Goal: Task Accomplishment & Management: Complete application form

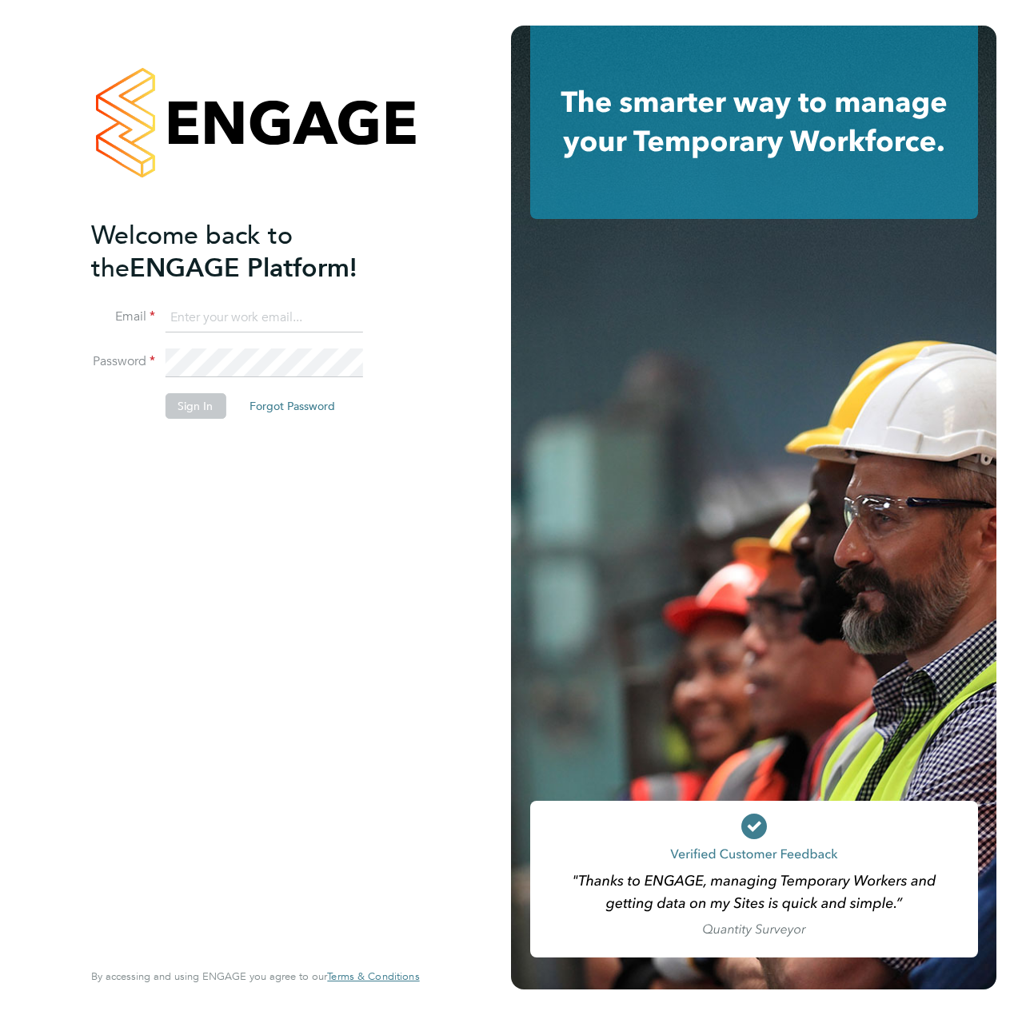
click at [228, 307] on input at bounding box center [263, 318] width 197 height 29
type input "james.davey@vistry.co.uk"
click at [203, 412] on button "Sign In" at bounding box center [195, 406] width 61 height 26
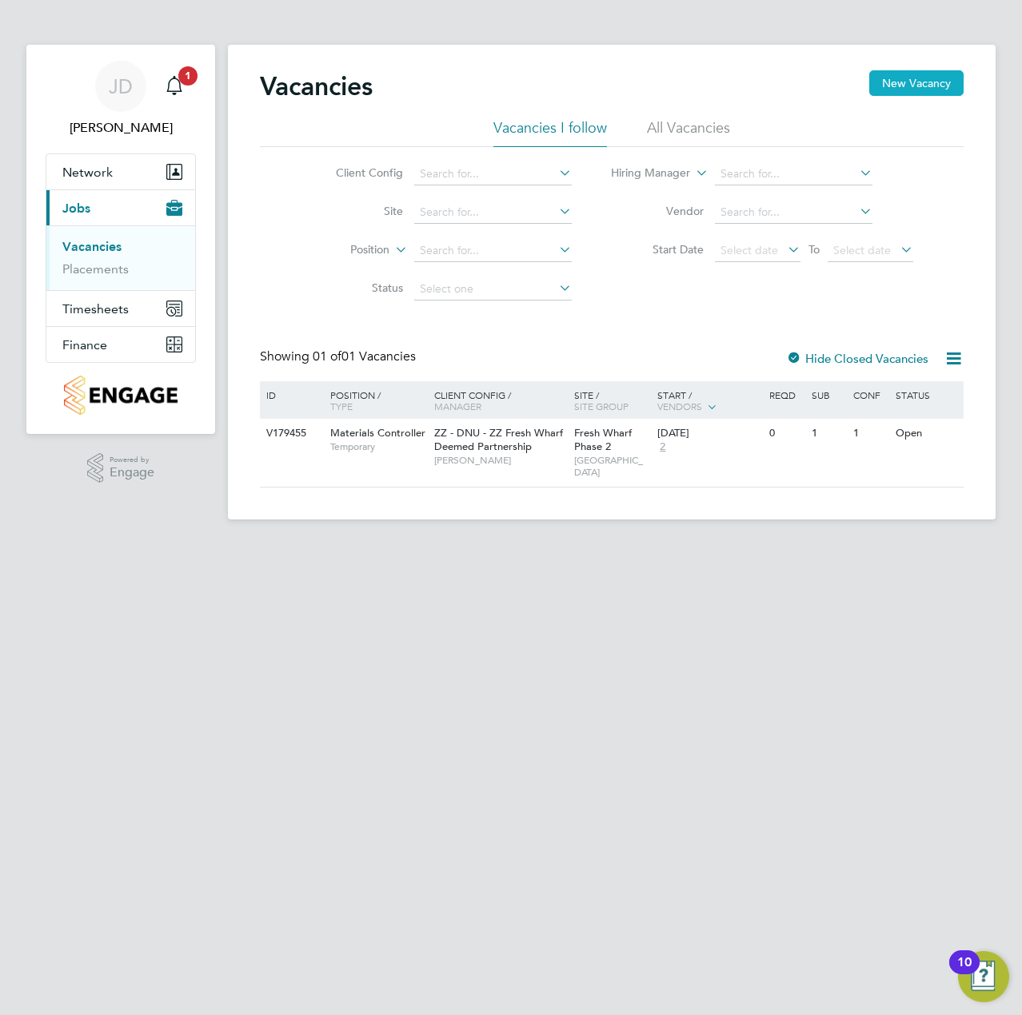
click at [915, 96] on button "New Vacancy" at bounding box center [916, 83] width 94 height 26
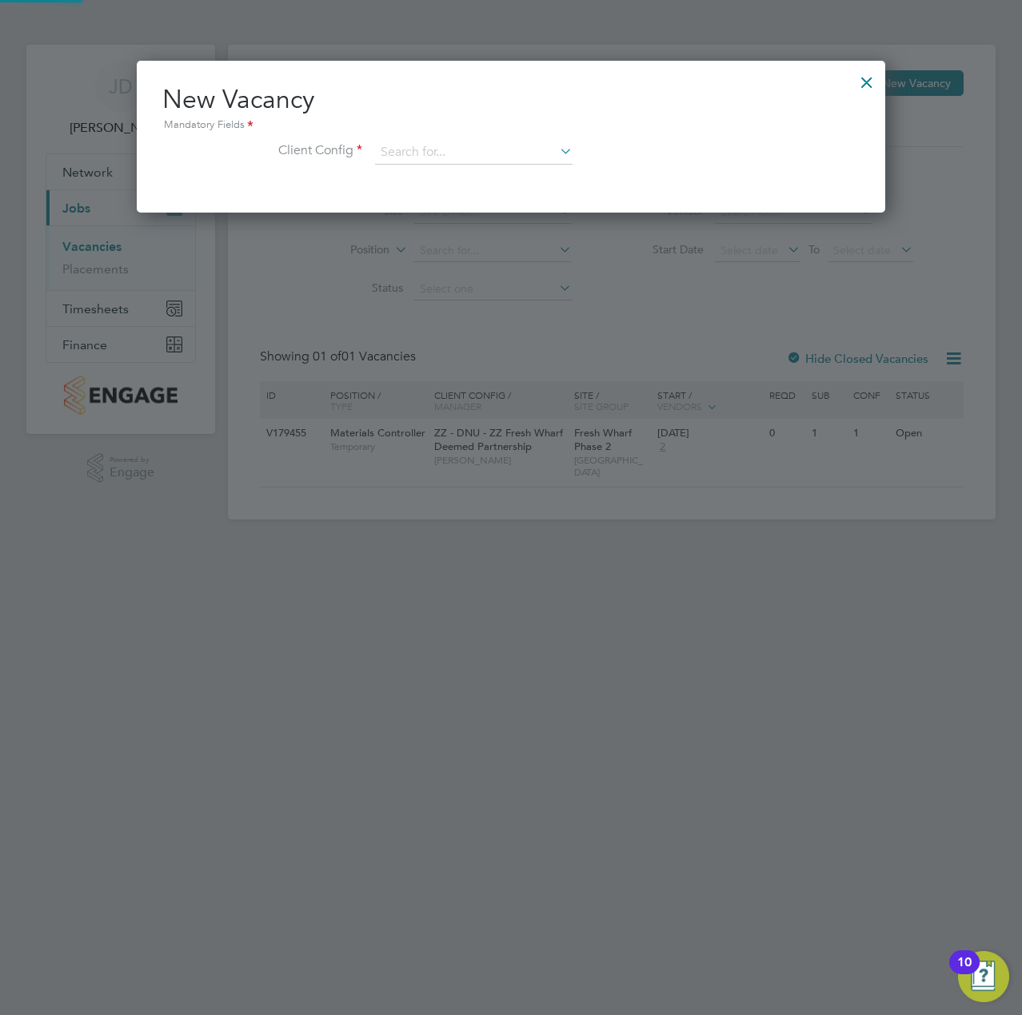
scroll to position [152, 749]
click at [556, 153] on icon at bounding box center [556, 151] width 0 height 22
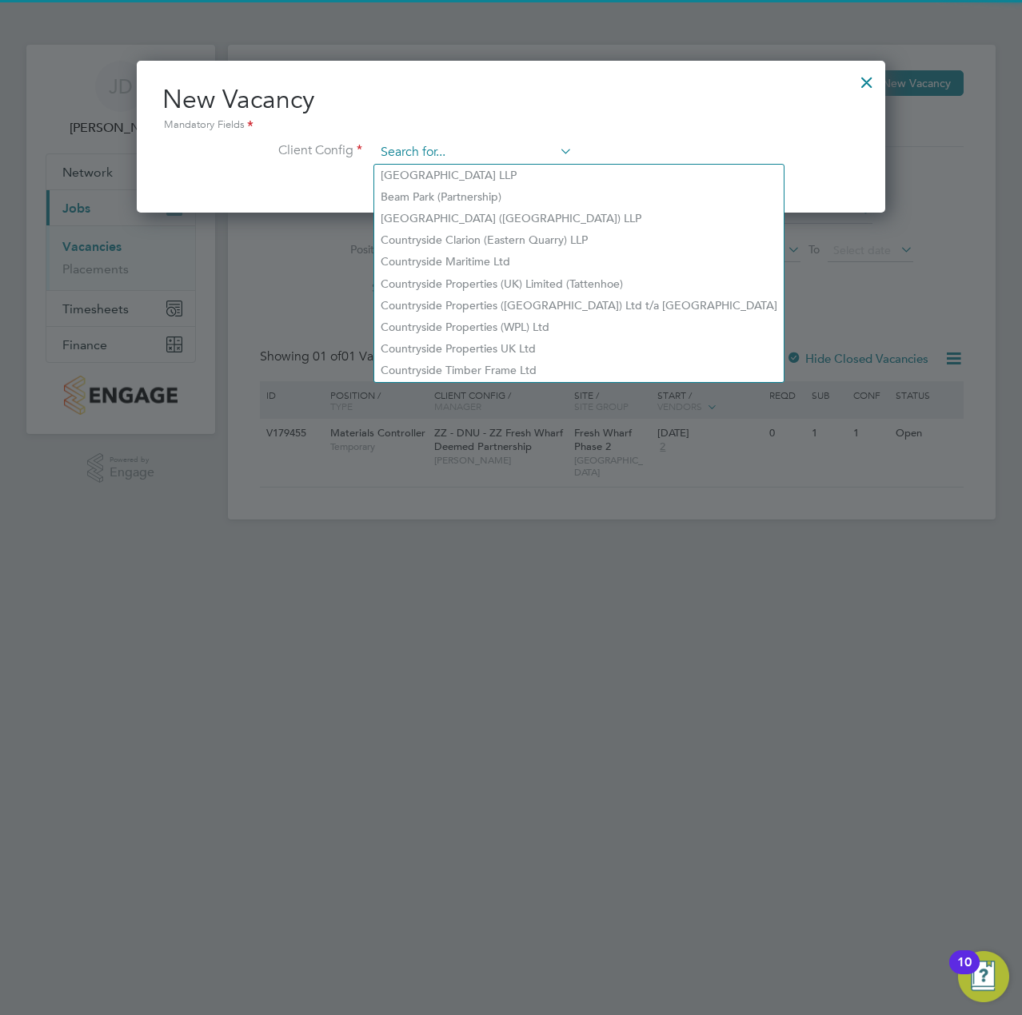
click at [508, 150] on input at bounding box center [473, 153] width 197 height 24
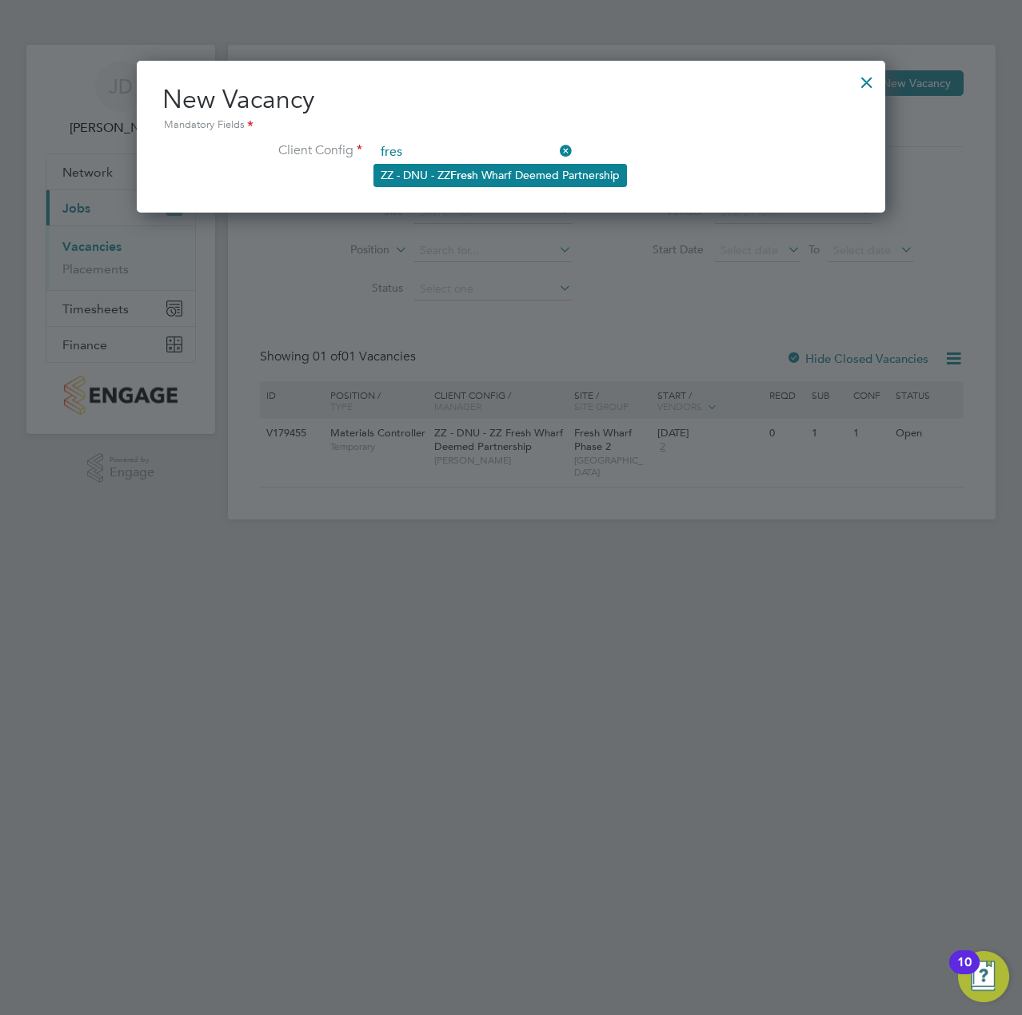
click at [487, 181] on li "ZZ - DNU - ZZ Fres h Wharf Deemed Partnership" at bounding box center [500, 176] width 252 height 22
type input "ZZ - DNU - ZZ Fresh Wharf Deemed Partnership"
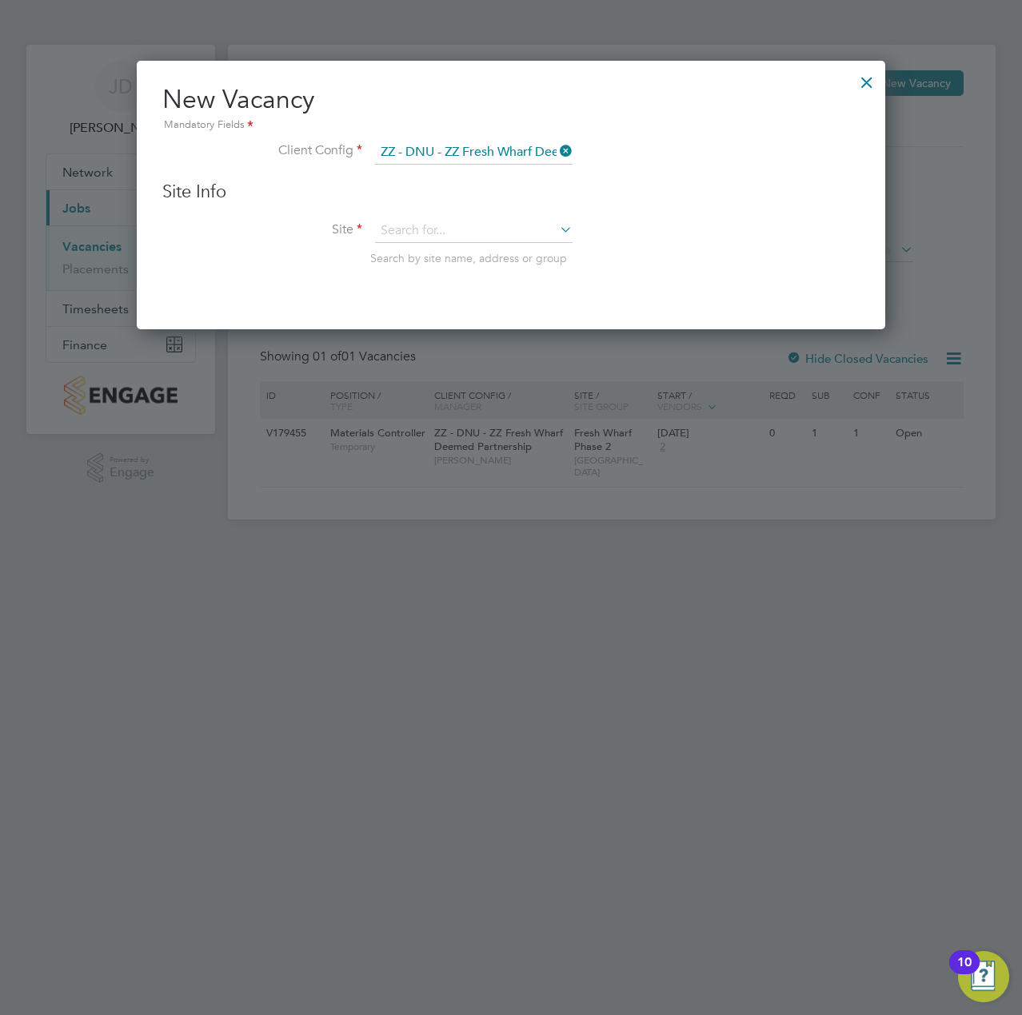
click at [556, 233] on icon at bounding box center [556, 229] width 0 height 22
click at [488, 261] on li "Fresh Wharf Phase 2" at bounding box center [473, 254] width 199 height 22
type input "Fresh Wharf Phase 2"
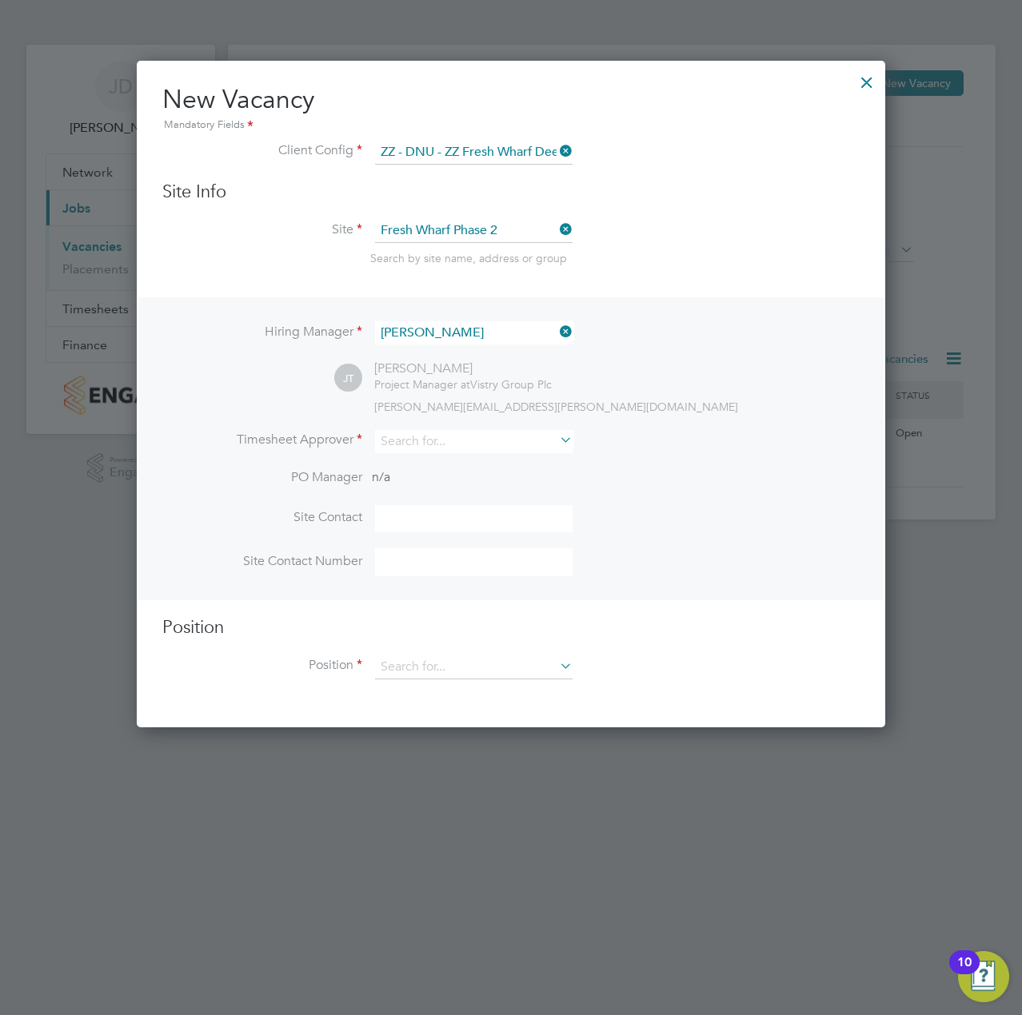
scroll to position [668, 749]
click at [556, 441] on icon at bounding box center [556, 440] width 0 height 22
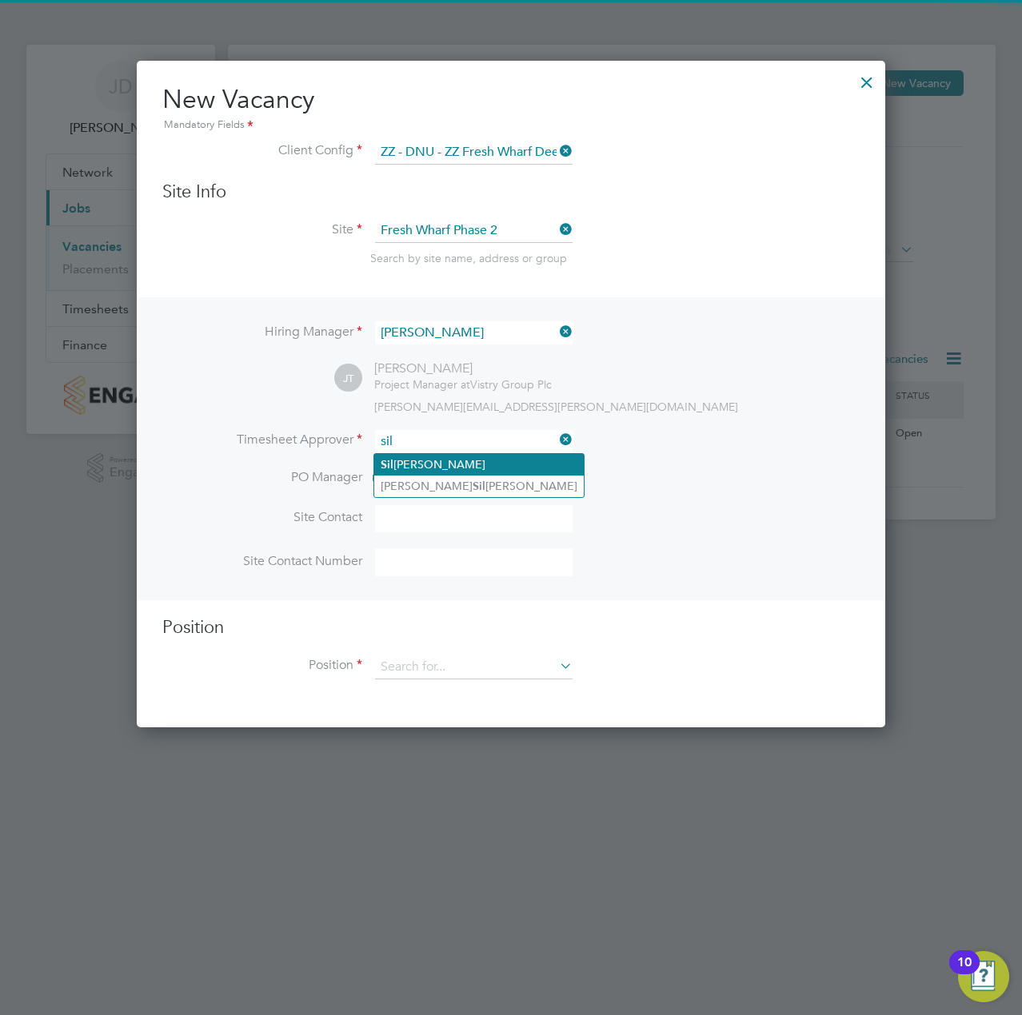
click at [464, 464] on li "[PERSON_NAME]" at bounding box center [478, 465] width 209 height 22
type input "[PERSON_NAME]"
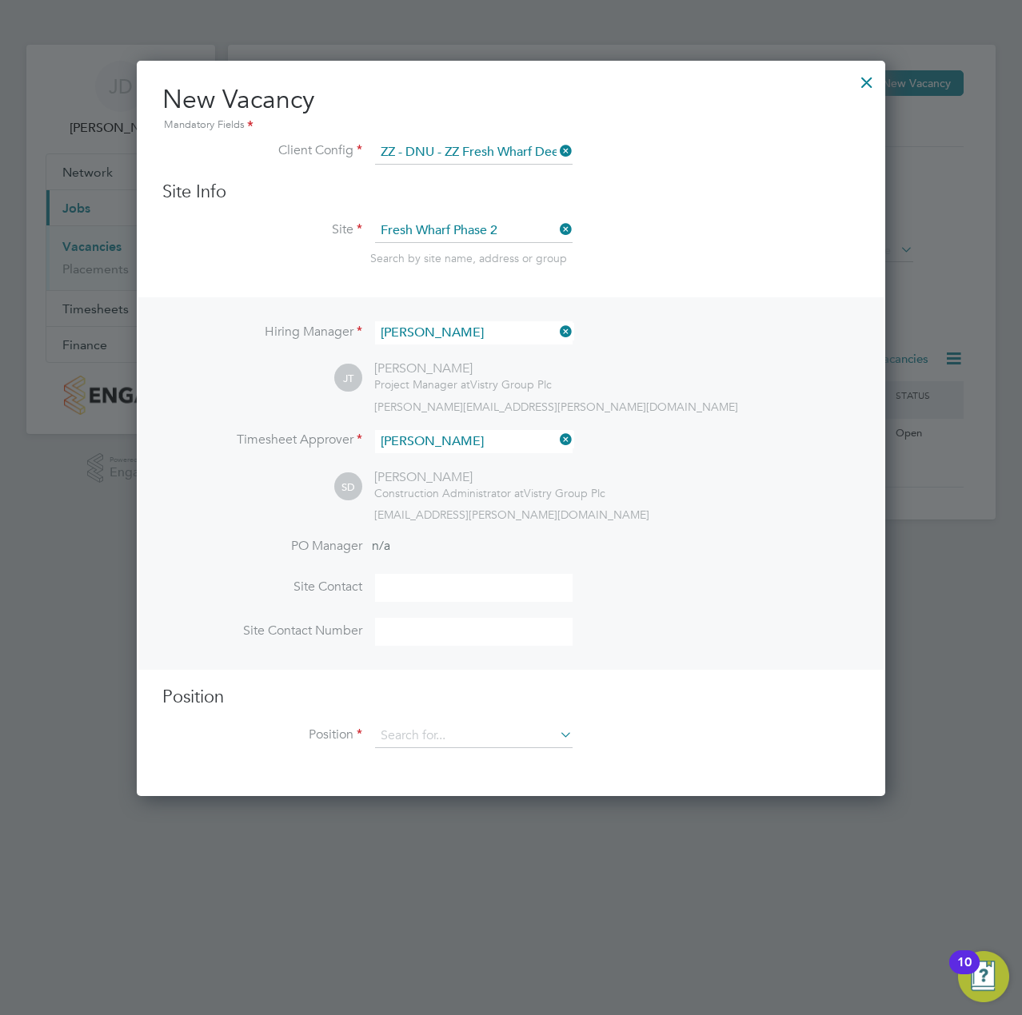
click at [446, 576] on input at bounding box center [473, 588] width 197 height 28
type input "[PERSON_NAME]"
drag, startPoint x: 431, startPoint y: 637, endPoint x: 466, endPoint y: 643, distance: 35.6
click at [430, 638] on input at bounding box center [473, 632] width 197 height 28
type input "07464491596"
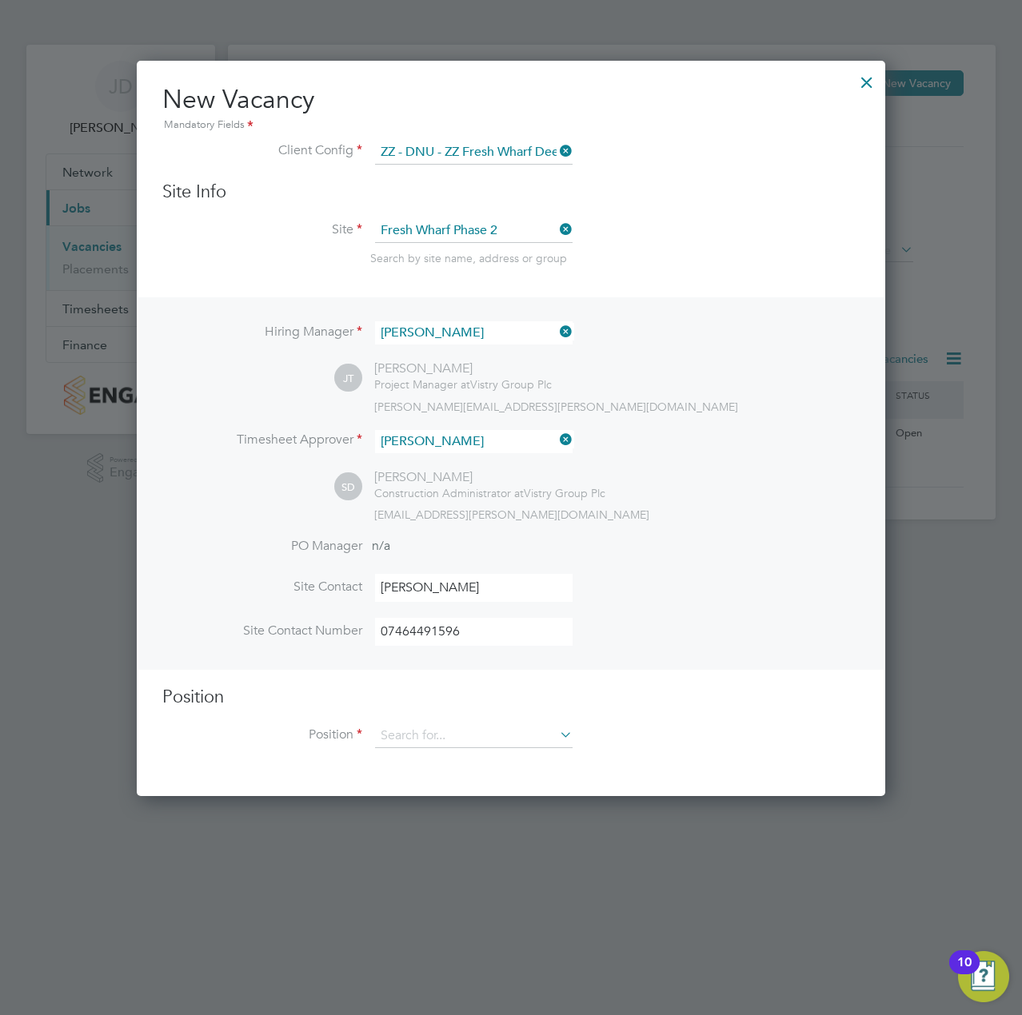
click at [556, 742] on icon at bounding box center [556, 735] width 0 height 22
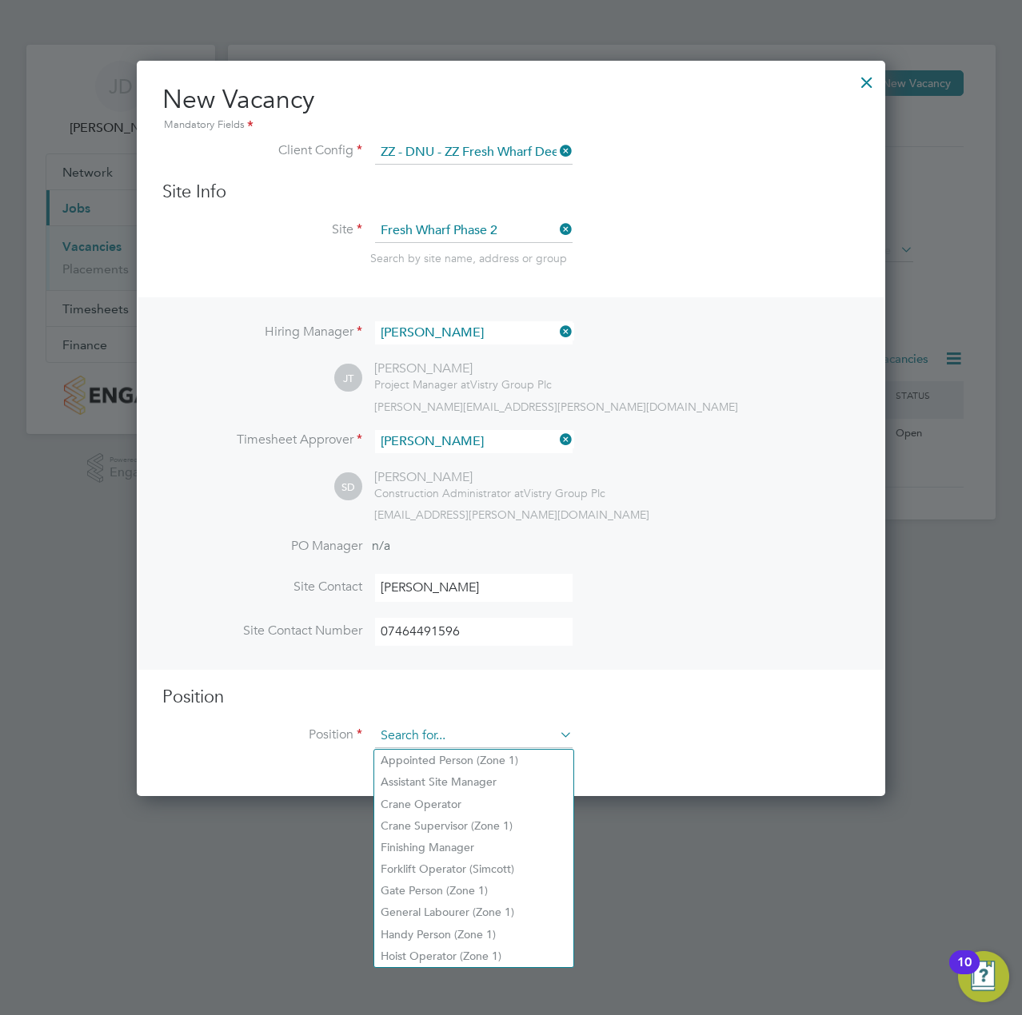
click at [458, 740] on input at bounding box center [473, 736] width 197 height 24
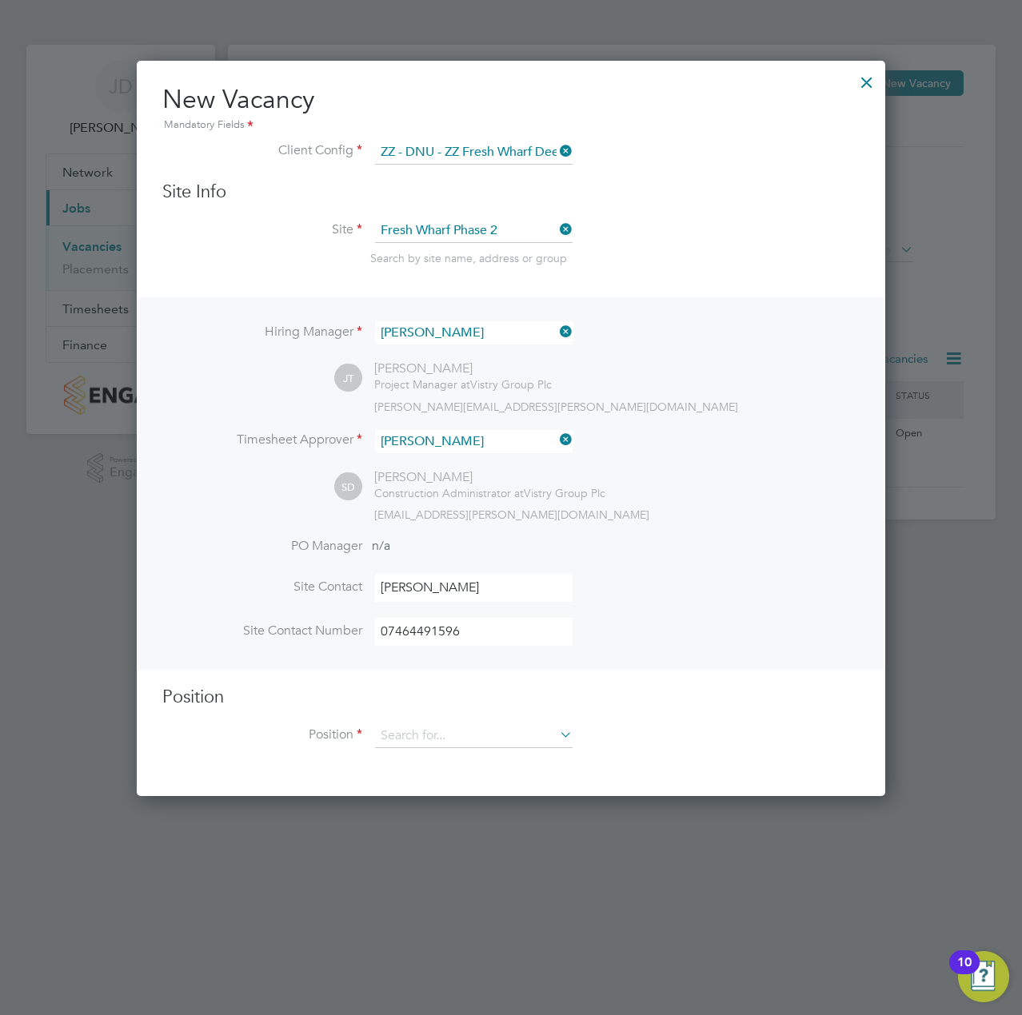
click at [441, 907] on li "General Labourer (Zone 1)" at bounding box center [473, 913] width 199 height 22
type input "General Labourer (Zone 1)"
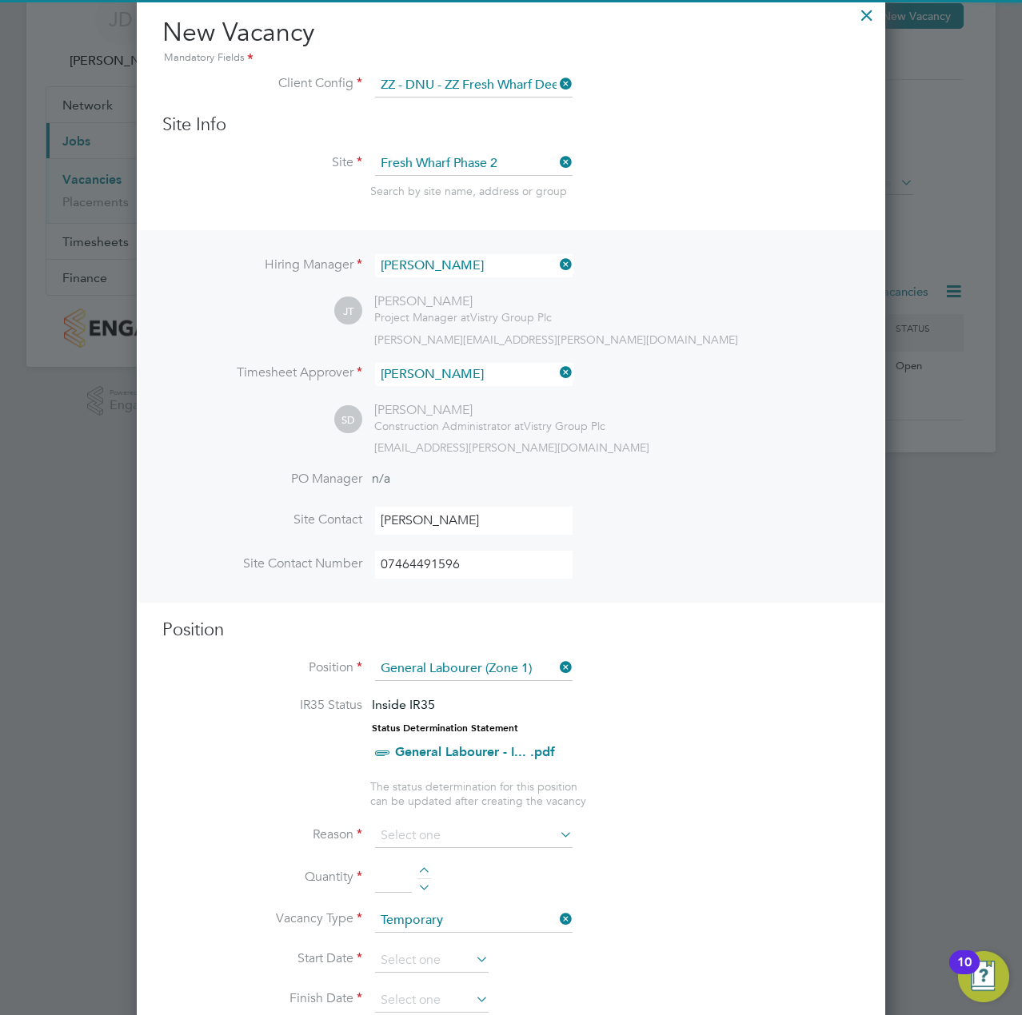
scroll to position [240, 0]
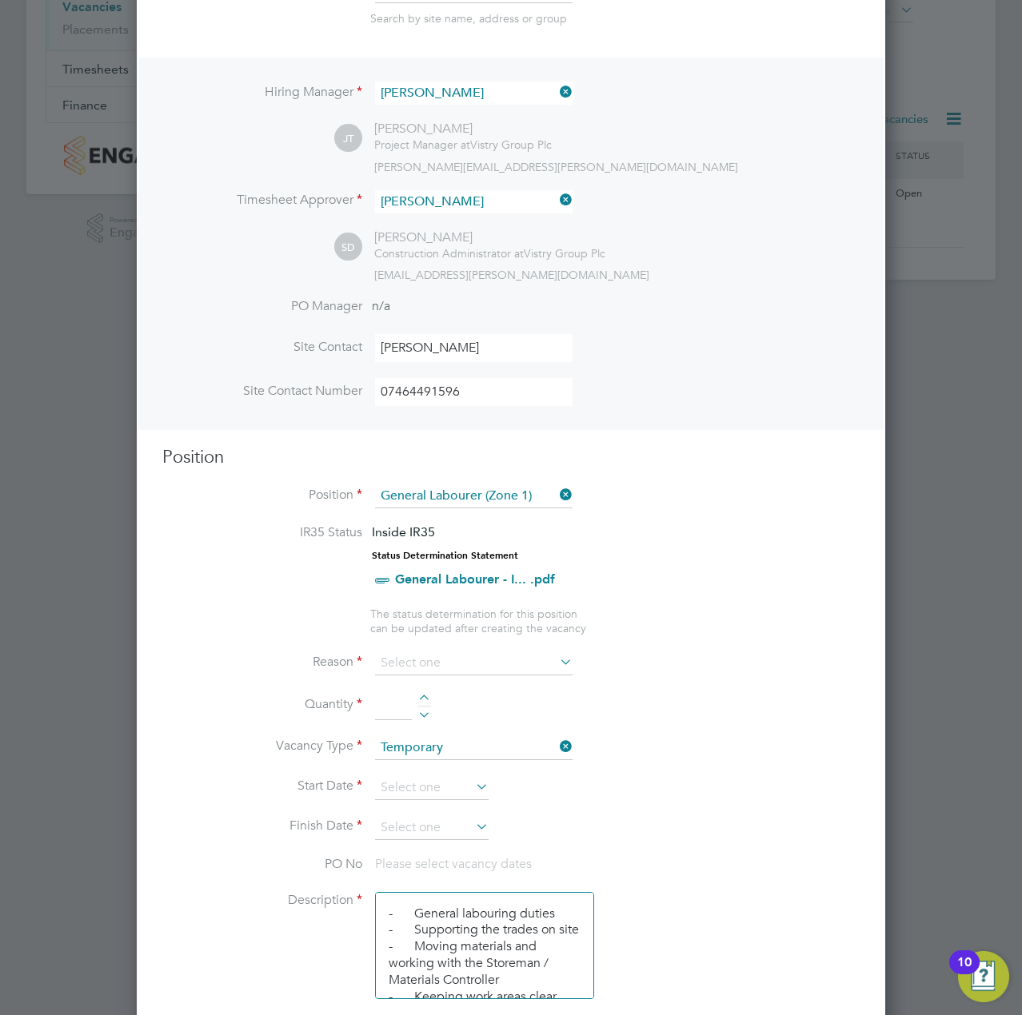
click at [556, 661] on icon at bounding box center [556, 662] width 0 height 22
click at [556, 660] on icon at bounding box center [556, 662] width 0 height 22
drag, startPoint x: 385, startPoint y: 658, endPoint x: 398, endPoint y: 658, distance: 12.8
click at [386, 658] on input at bounding box center [473, 664] width 197 height 24
click at [410, 705] on li "Holiday" at bounding box center [473, 707] width 199 height 21
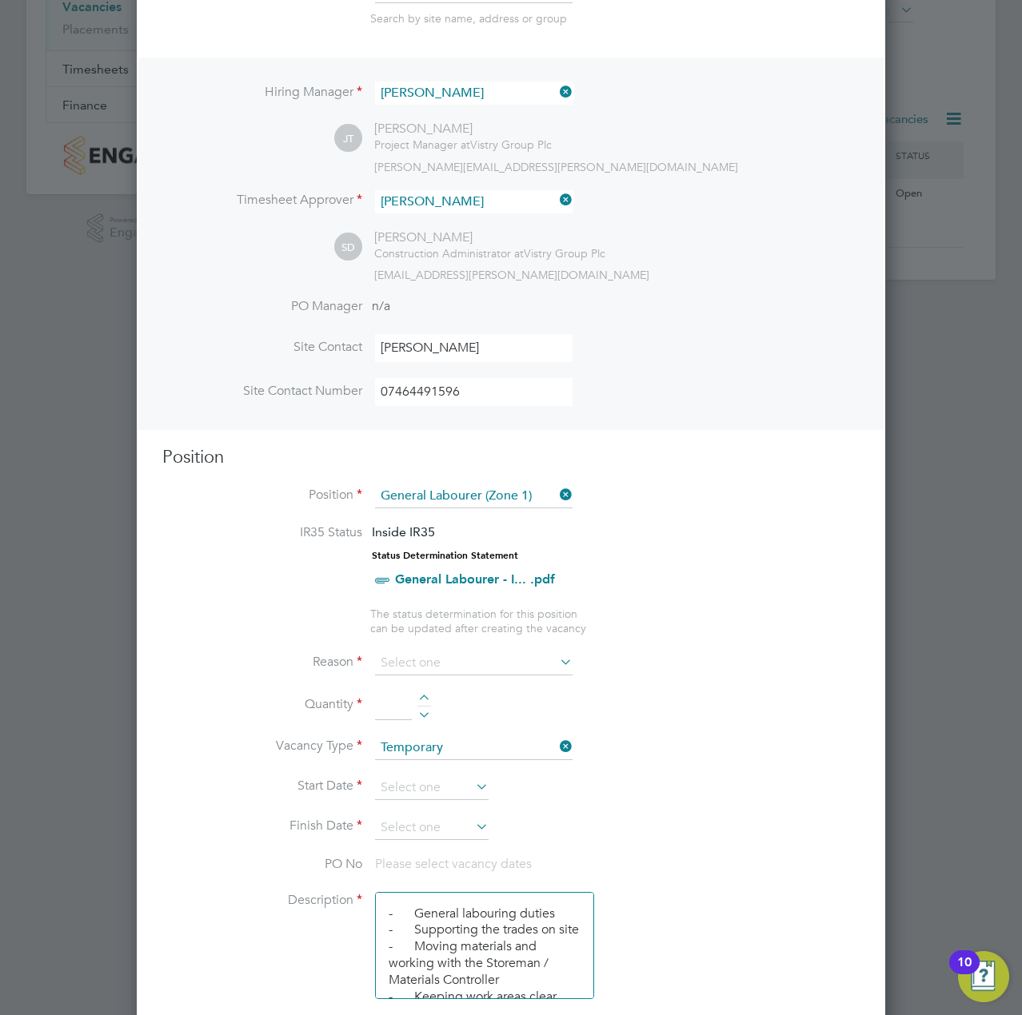
type input "Holiday"
click at [425, 694] on li "Quantity" at bounding box center [510, 714] width 697 height 45
click at [425, 699] on div at bounding box center [424, 700] width 14 height 11
type input "1"
click at [472, 780] on icon at bounding box center [472, 786] width 0 height 22
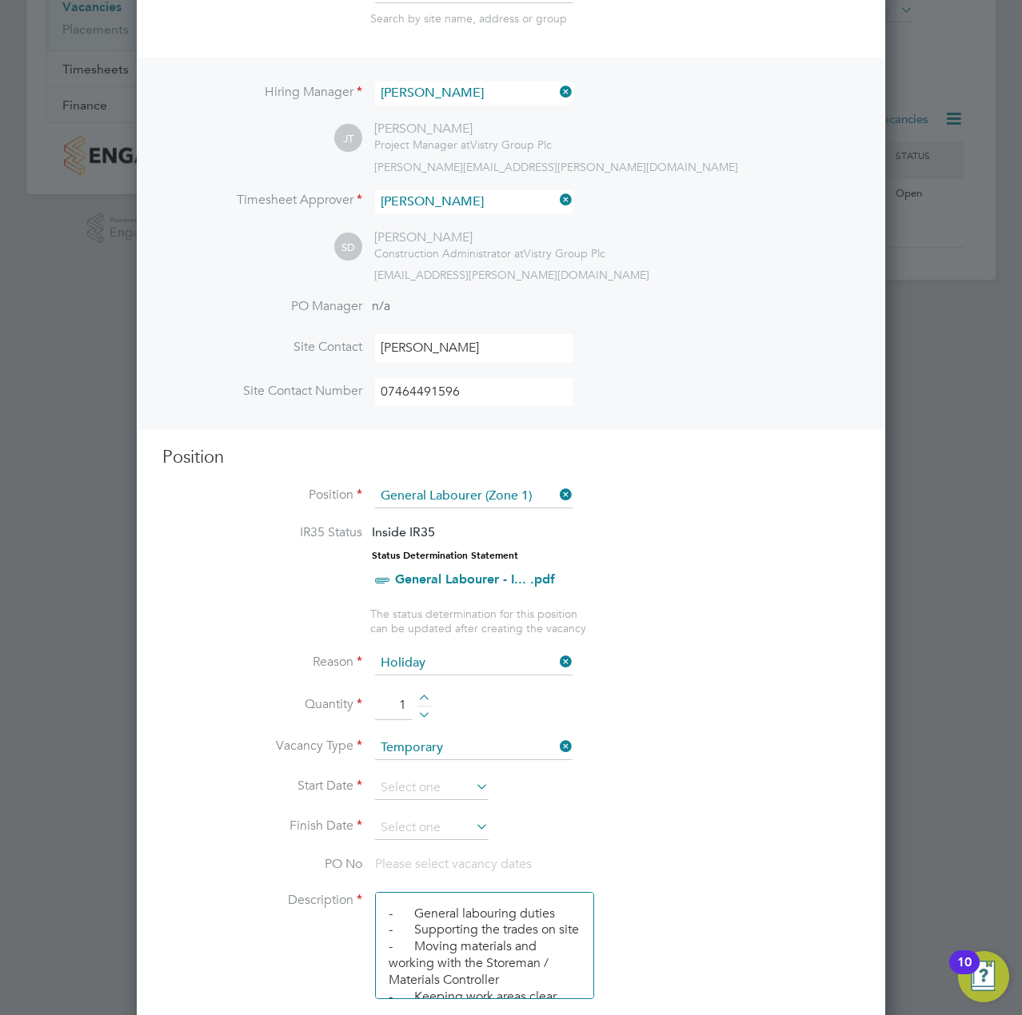
scroll to position [623, 0]
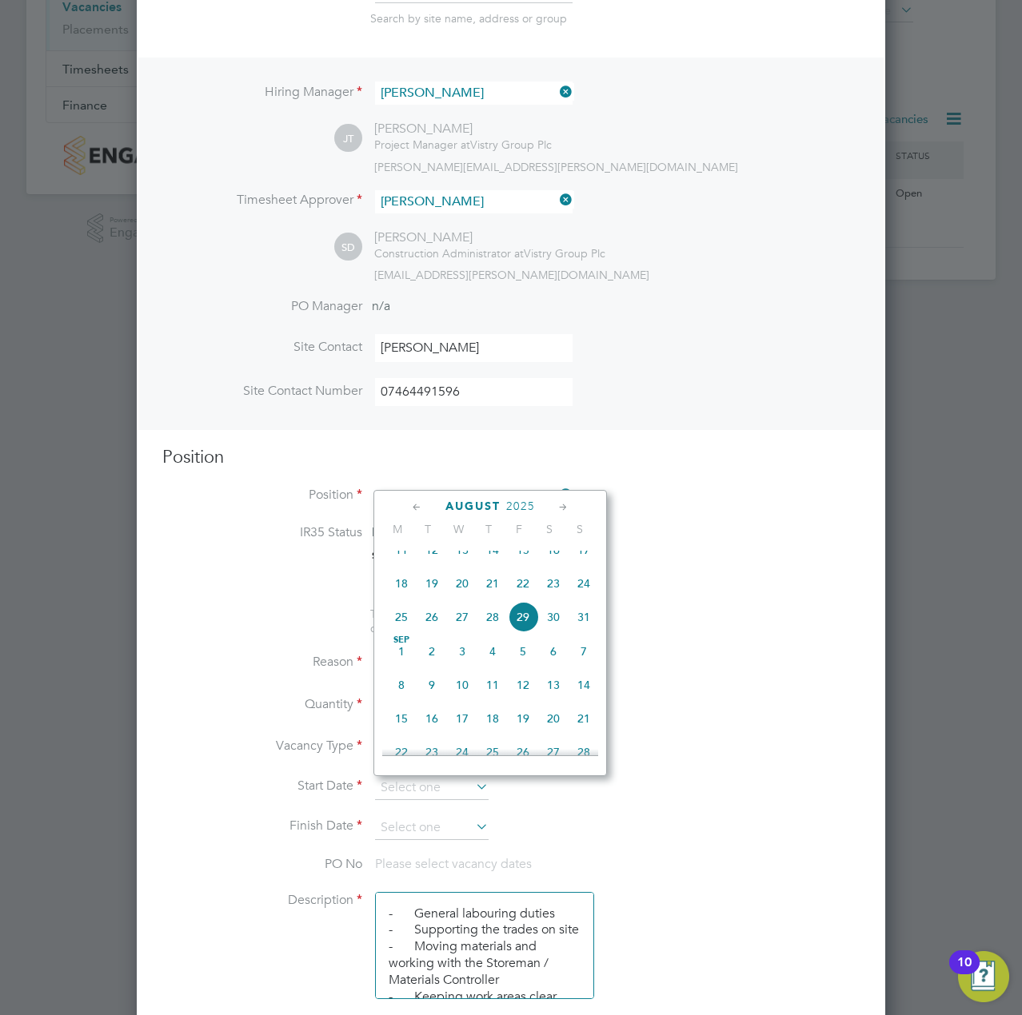
click at [526, 632] on span "29" at bounding box center [523, 617] width 30 height 30
type input "[DATE]"
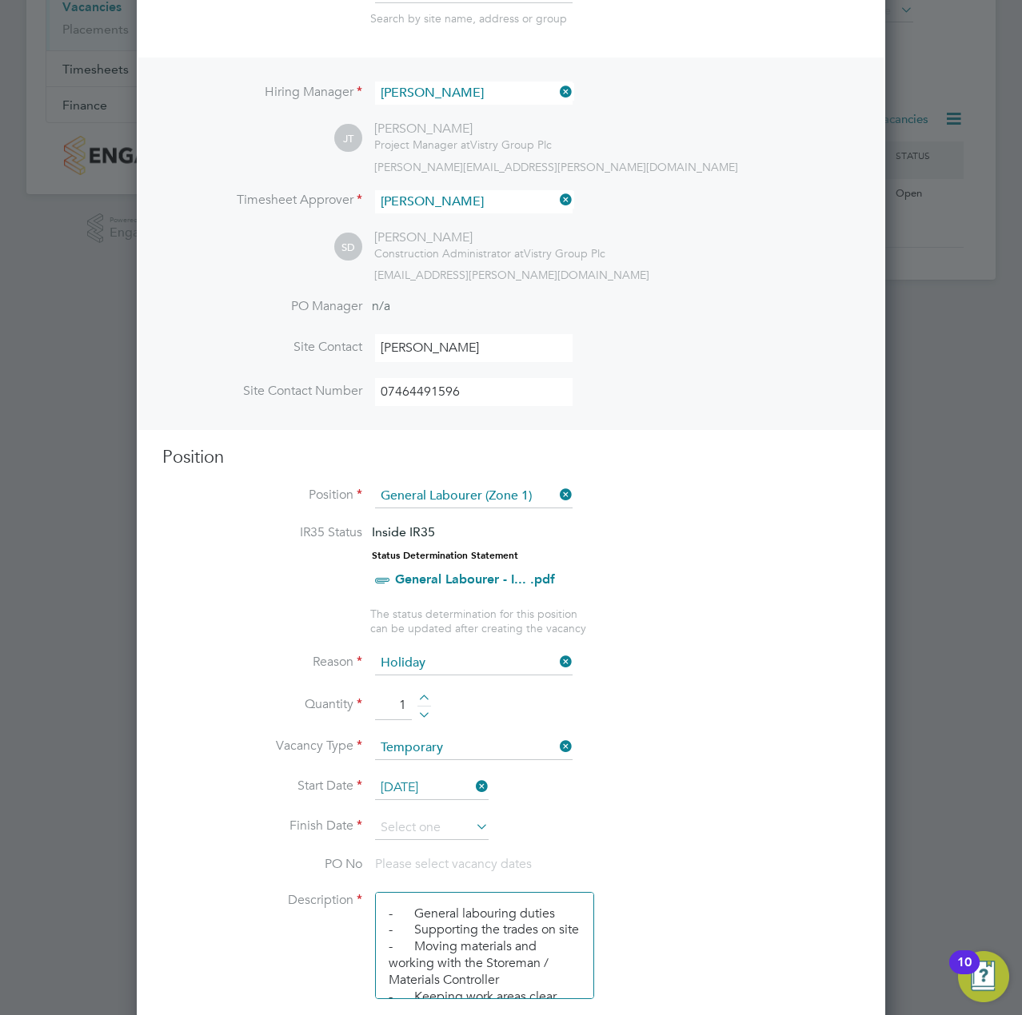
click at [472, 827] on icon at bounding box center [472, 826] width 0 height 22
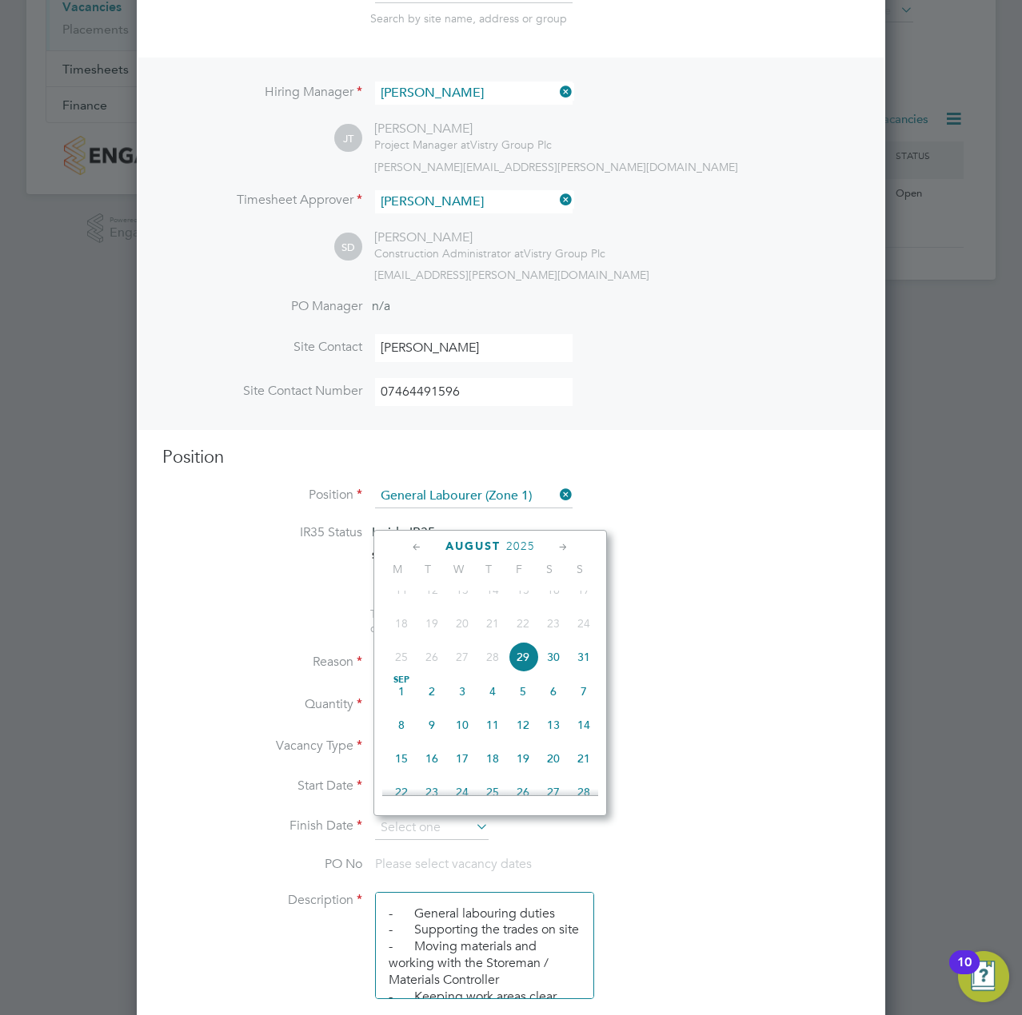
click at [492, 706] on span "4" at bounding box center [492, 691] width 30 height 30
type input "[DATE]"
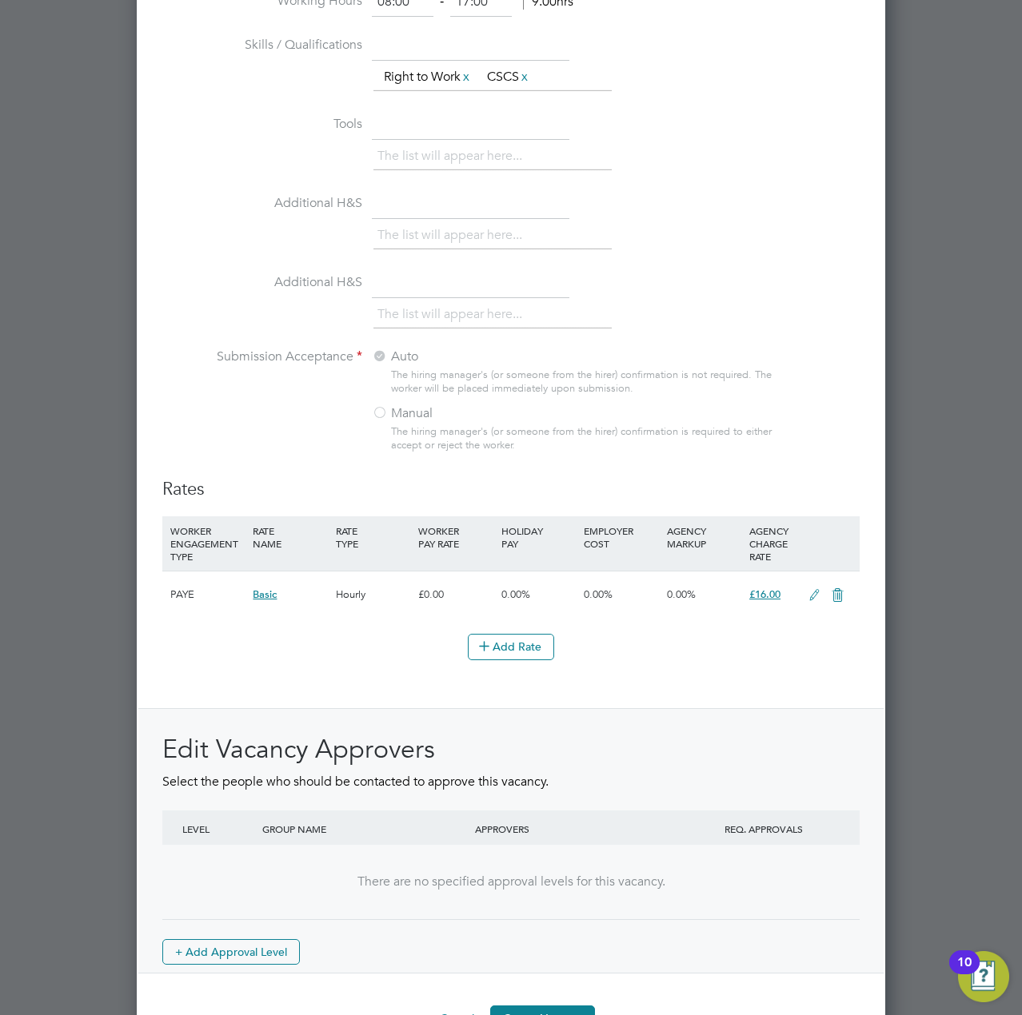
scroll to position [1487, 0]
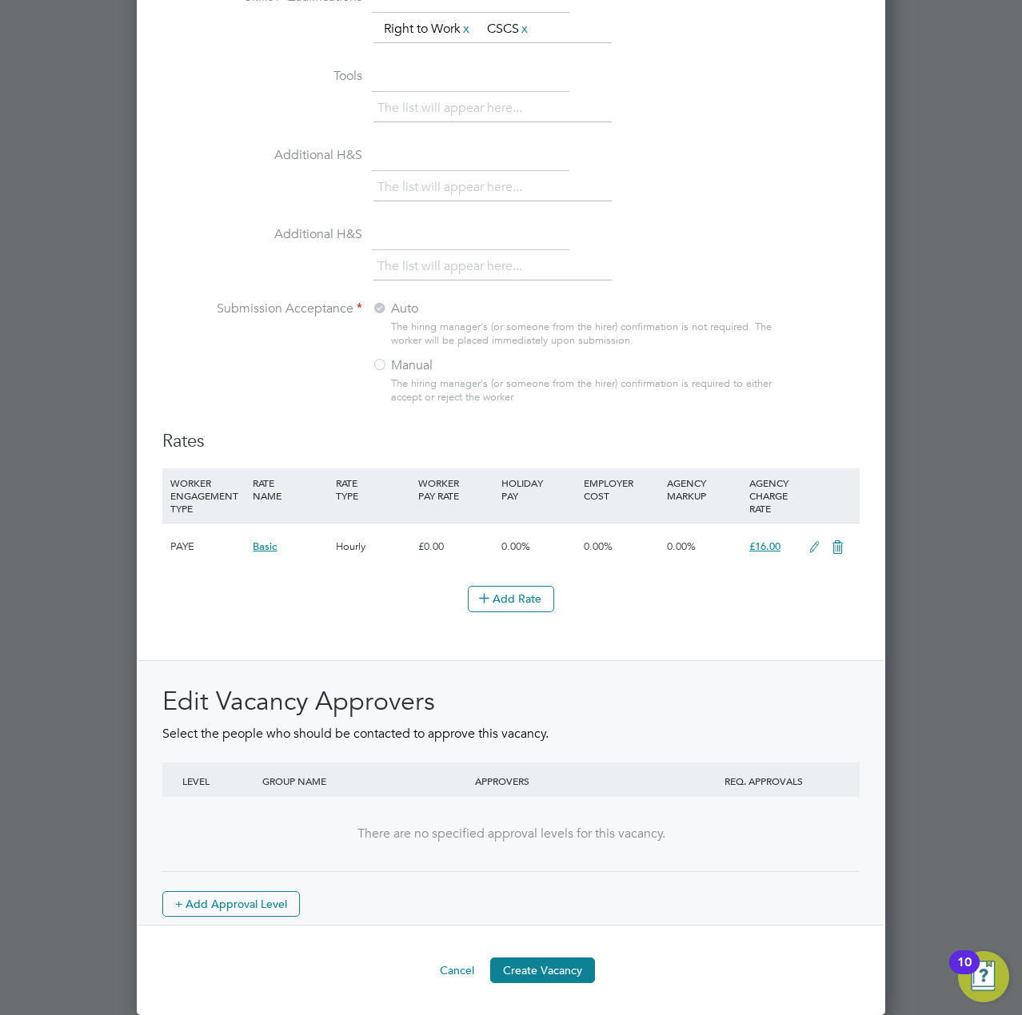
click at [818, 544] on icon at bounding box center [814, 547] width 20 height 13
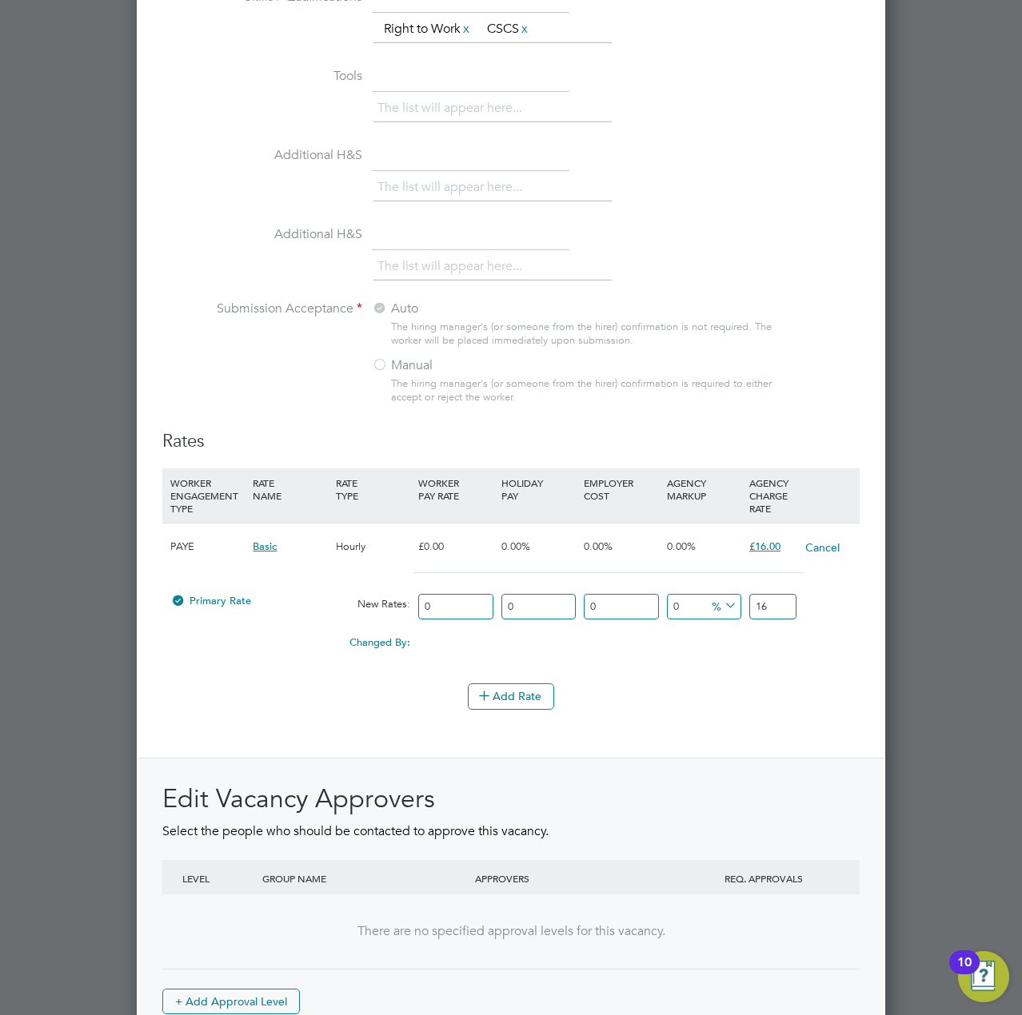
click at [456, 608] on input "0" at bounding box center [455, 607] width 74 height 26
type input "1"
type input "19"
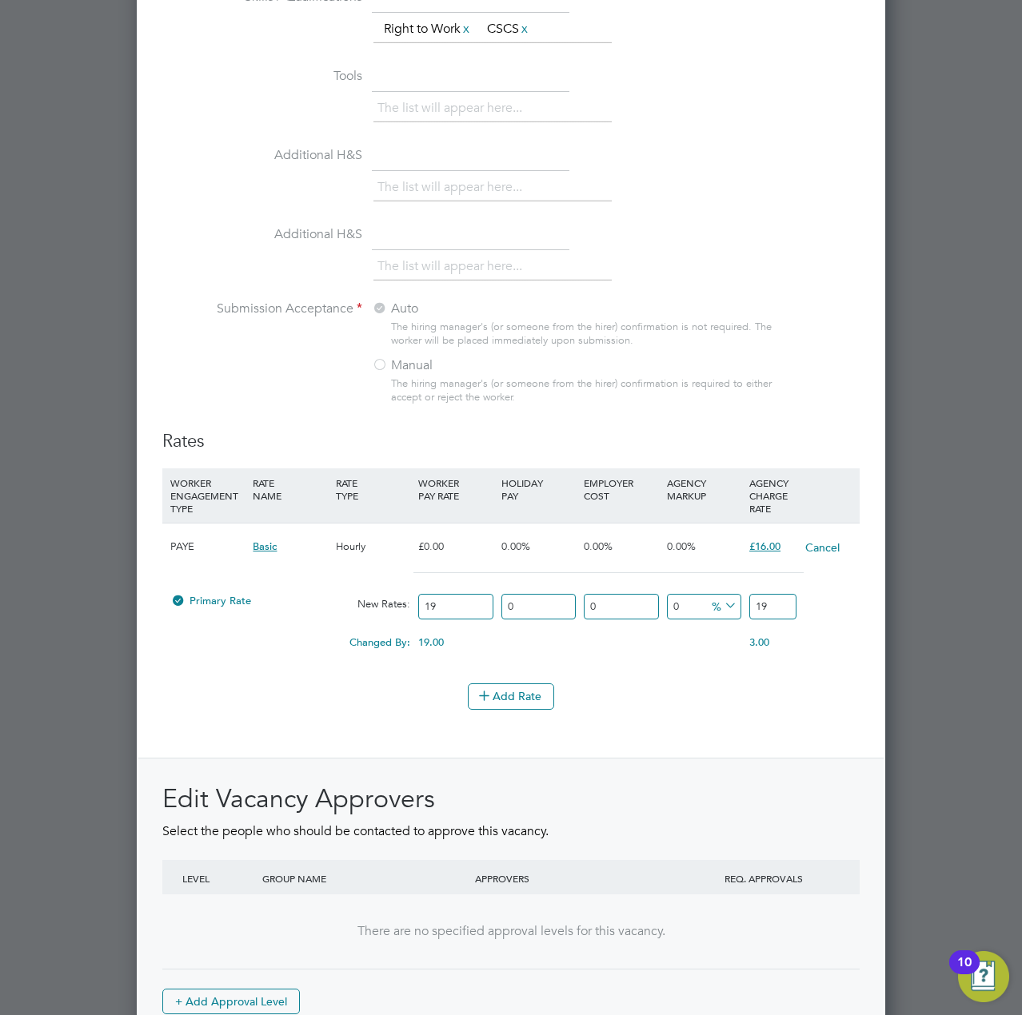
type input "19.4"
type input "19.48"
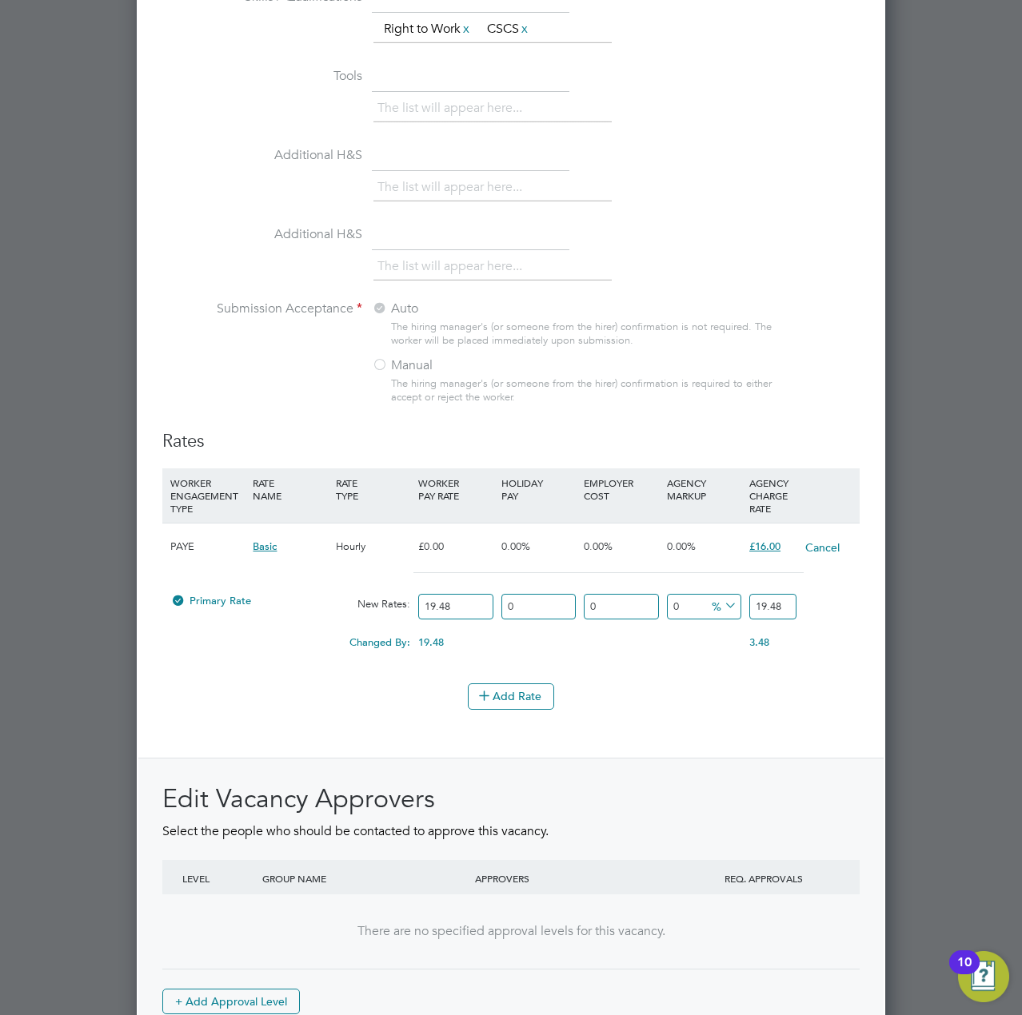
click at [692, 688] on div "Add Rate" at bounding box center [510, 697] width 697 height 26
click at [599, 732] on div "Rates WORKER ENGAGEMENT TYPE RATE NAME RATE TYPE WORKER PAY RATE HOLIDAY PAY EM…" at bounding box center [510, 726] width 697 height 593
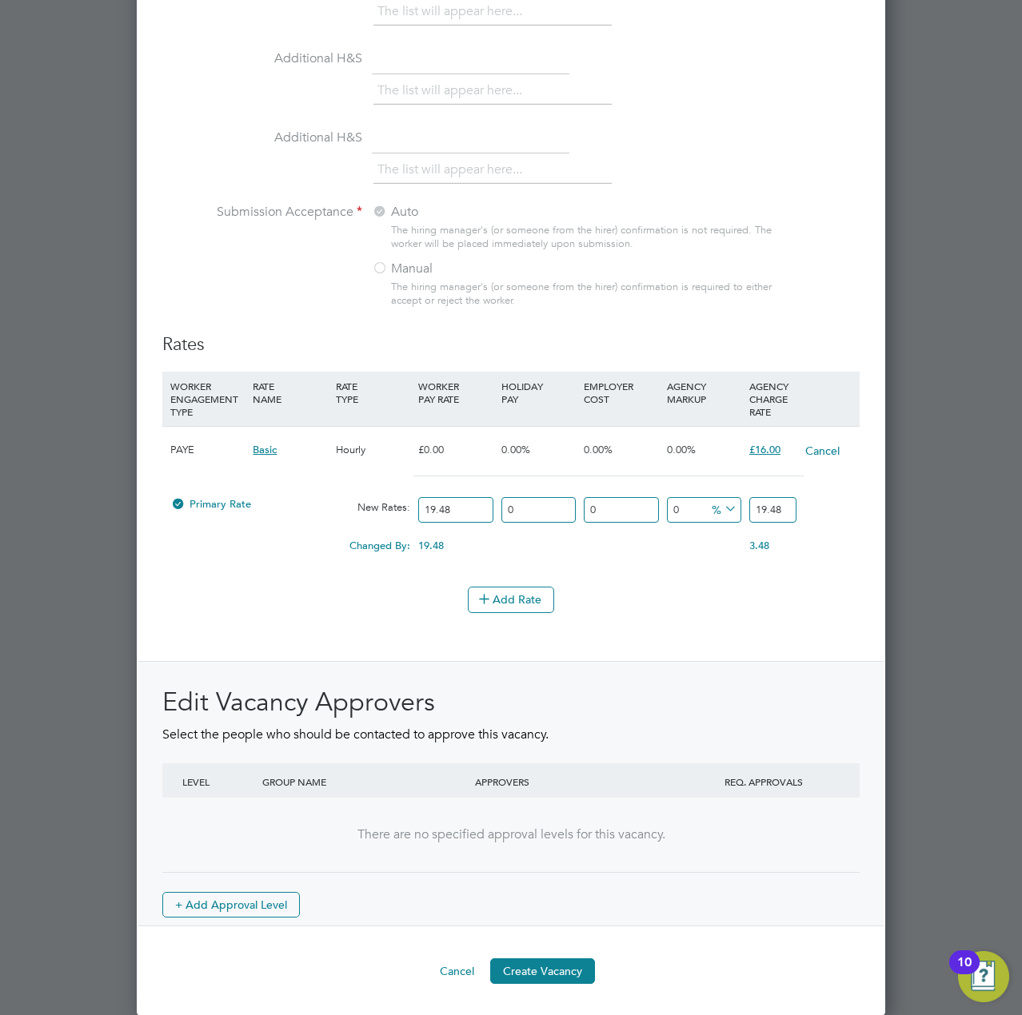
scroll to position [1585, 0]
click at [549, 971] on button "Create Vacancy" at bounding box center [542, 971] width 105 height 26
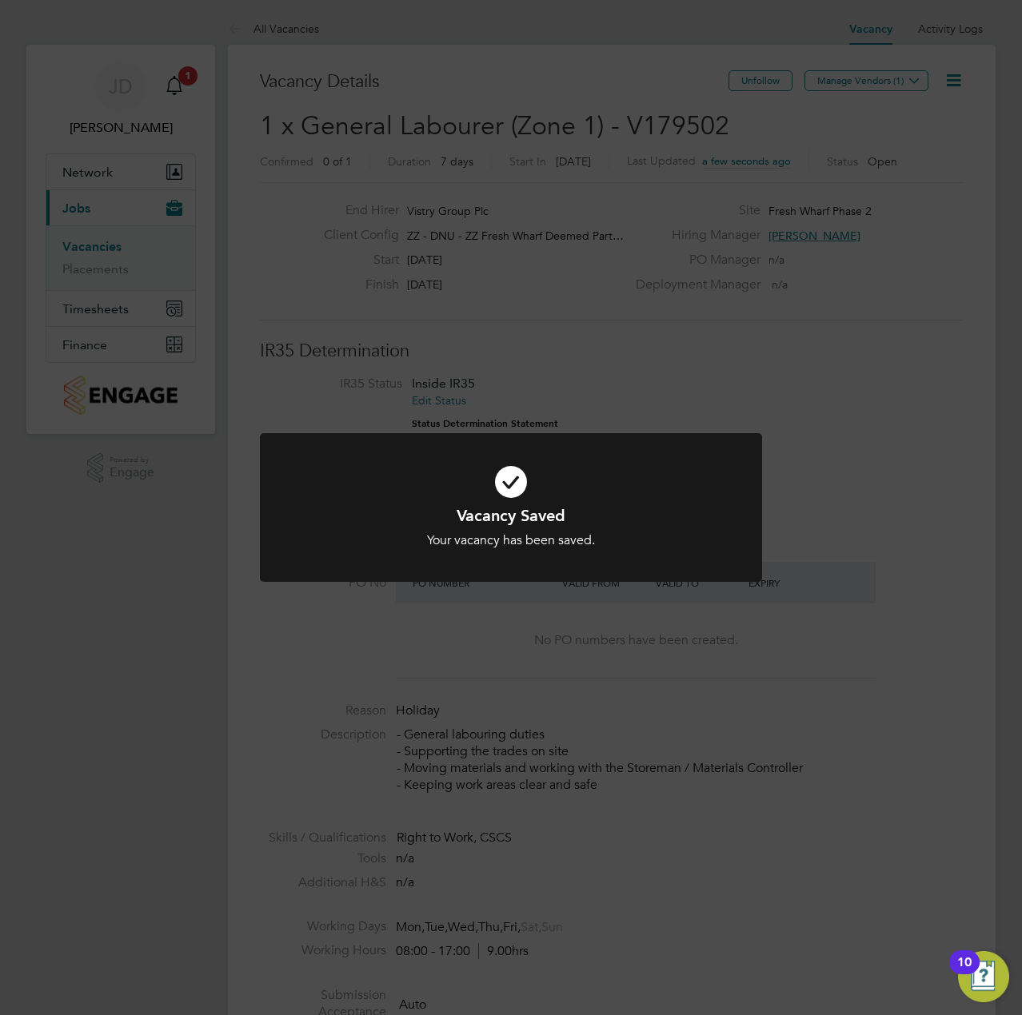
click at [928, 79] on div "Vacancy Saved Your vacancy has been saved. Cancel Okay" at bounding box center [511, 507] width 1022 height 1015
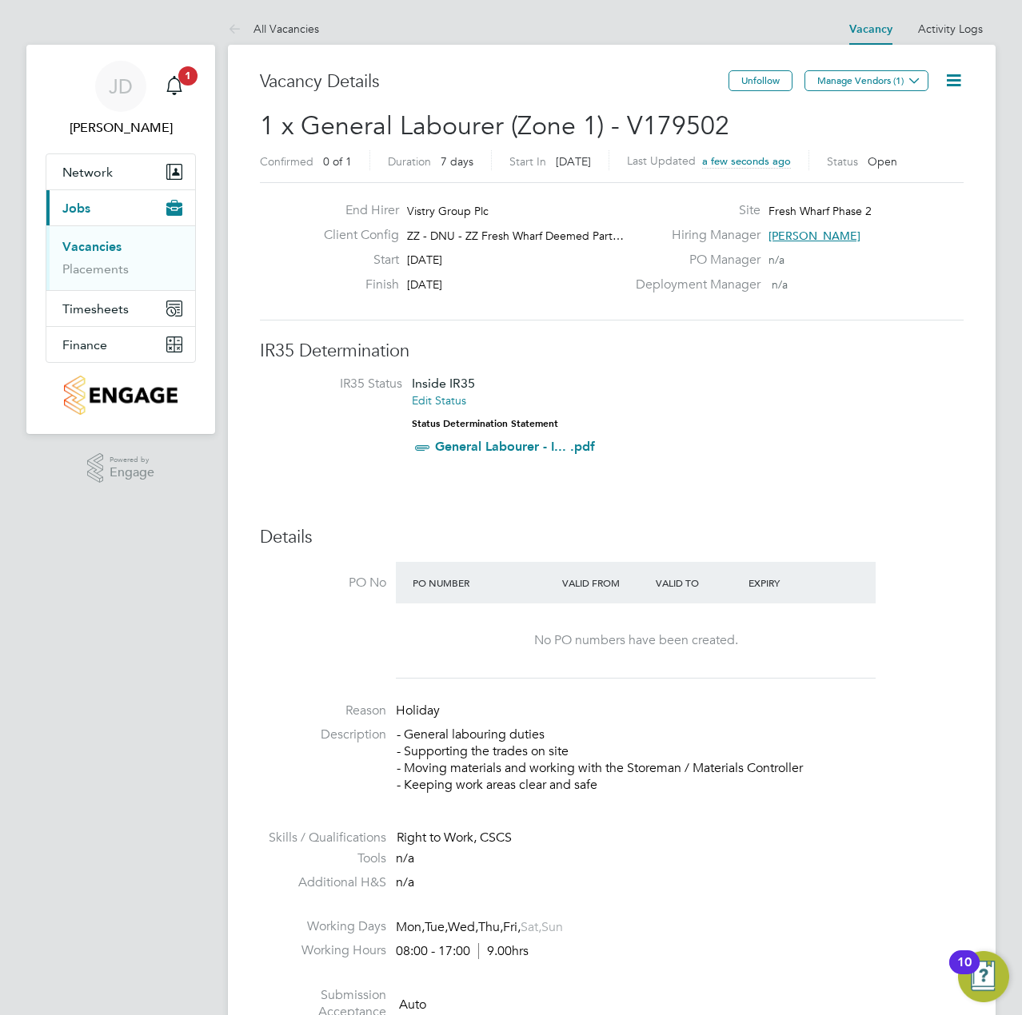
click at [918, 79] on icon at bounding box center [914, 80] width 12 height 12
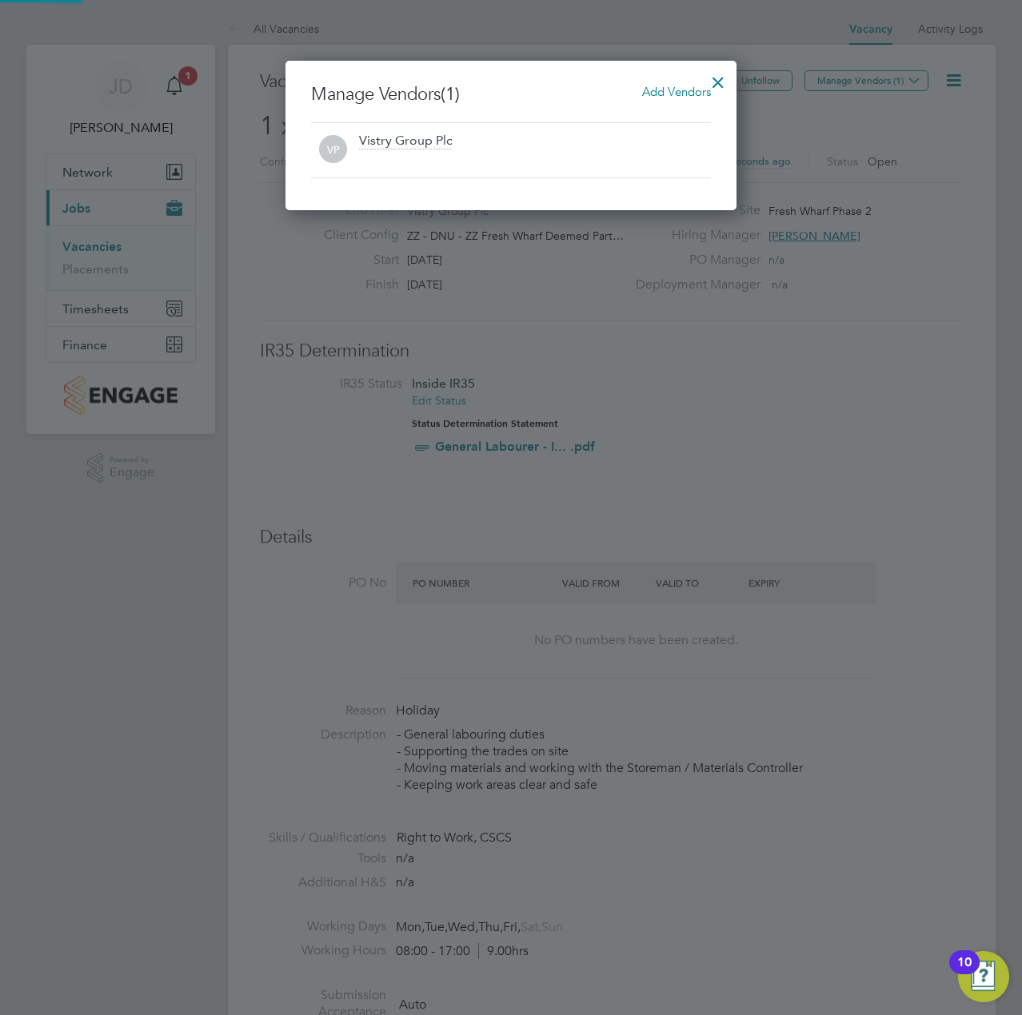
scroll to position [149, 452]
click at [699, 98] on span "Add Vendors" at bounding box center [676, 91] width 69 height 15
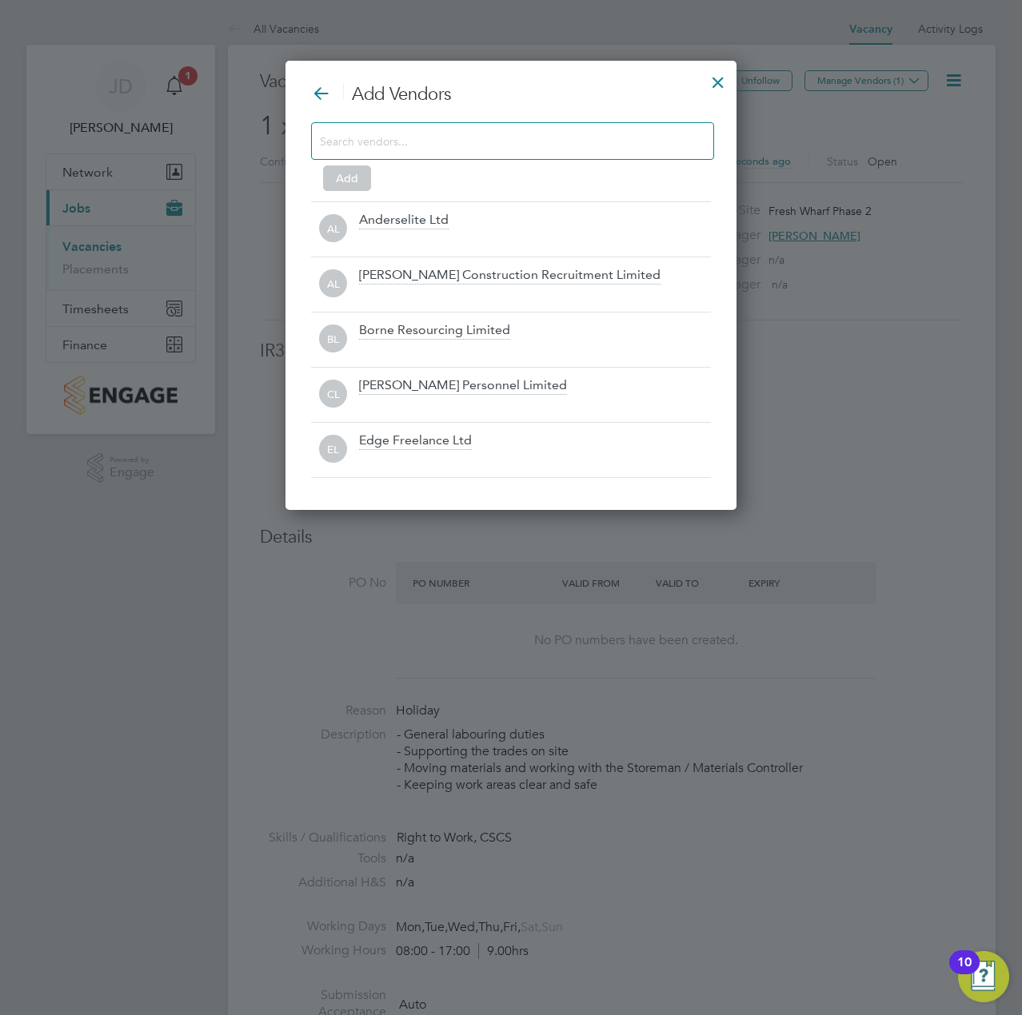
scroll to position [450, 452]
click at [442, 138] on input at bounding box center [500, 140] width 360 height 21
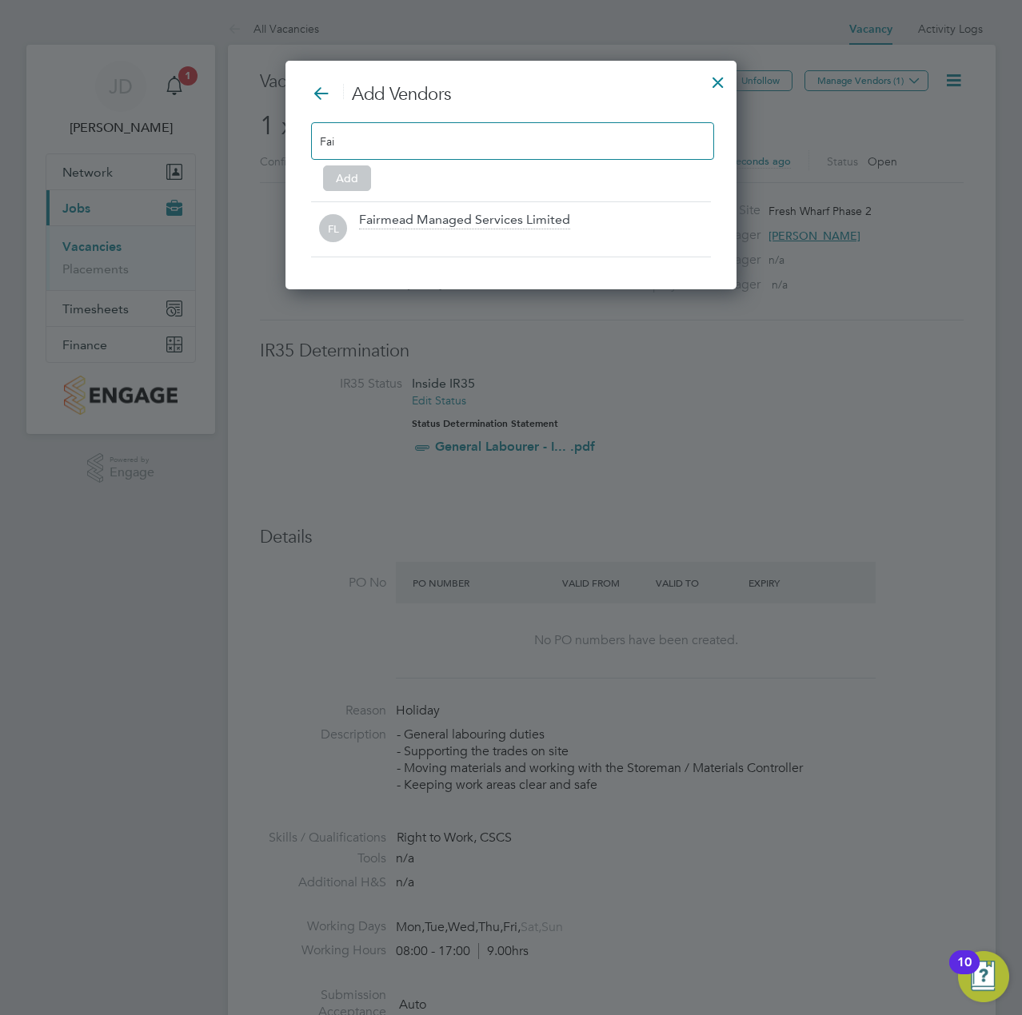
scroll to position [229, 452]
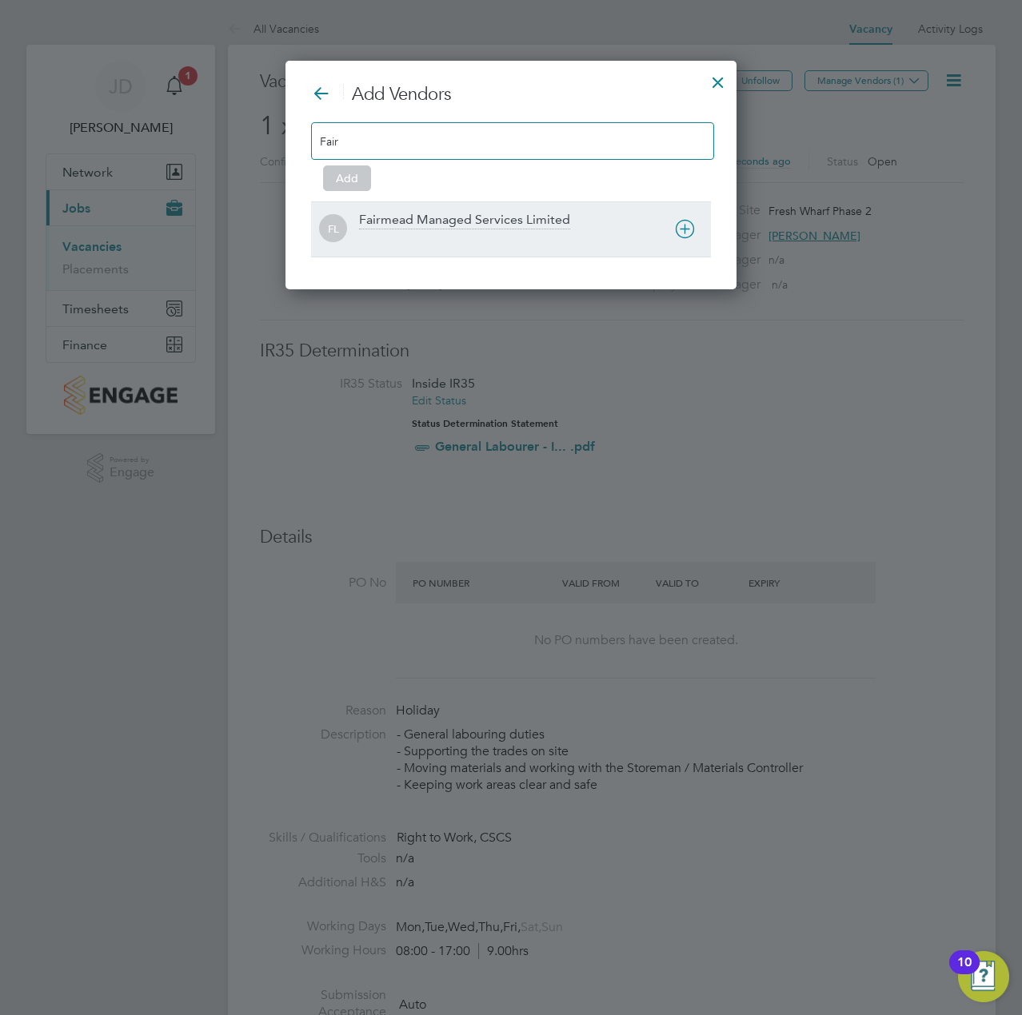
type input "Fair"
click at [441, 219] on div "Fairmead Managed Services Limited" at bounding box center [464, 221] width 211 height 18
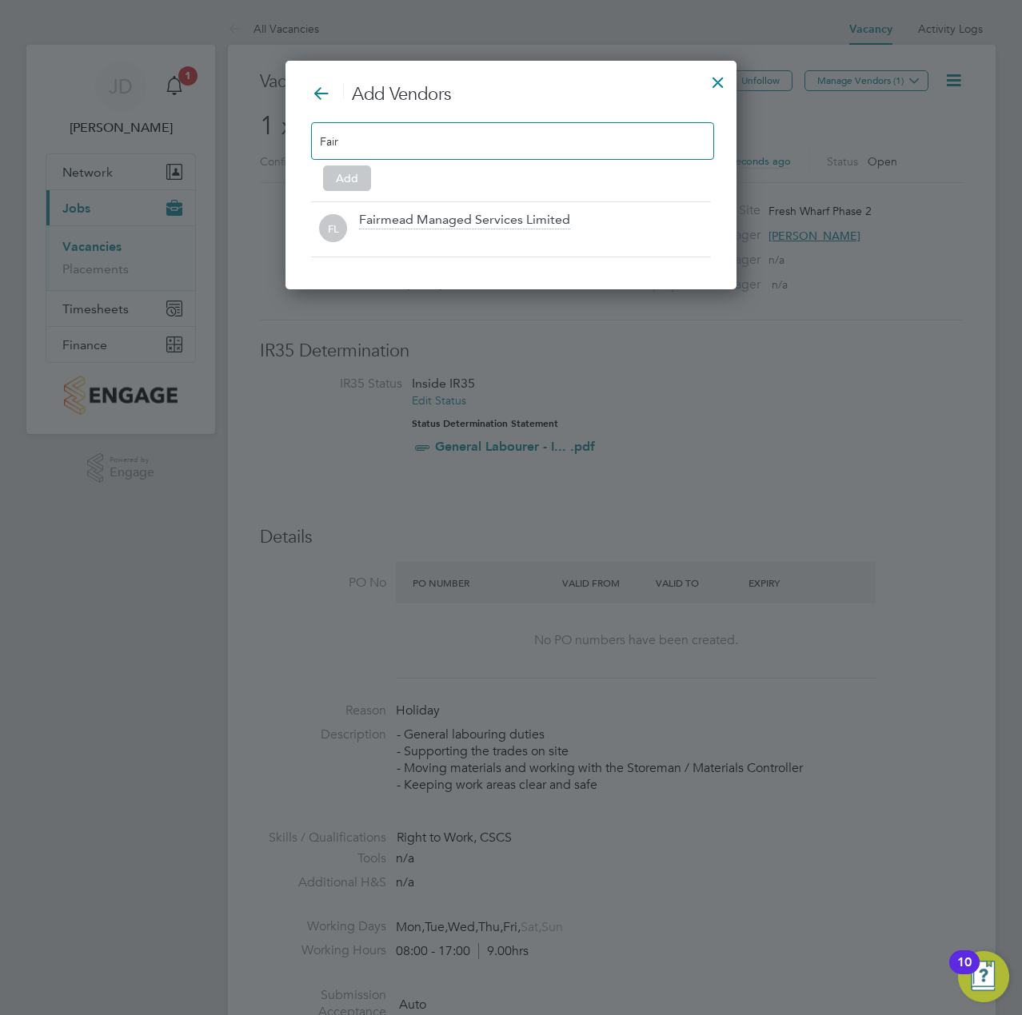
scroll to position [174, 452]
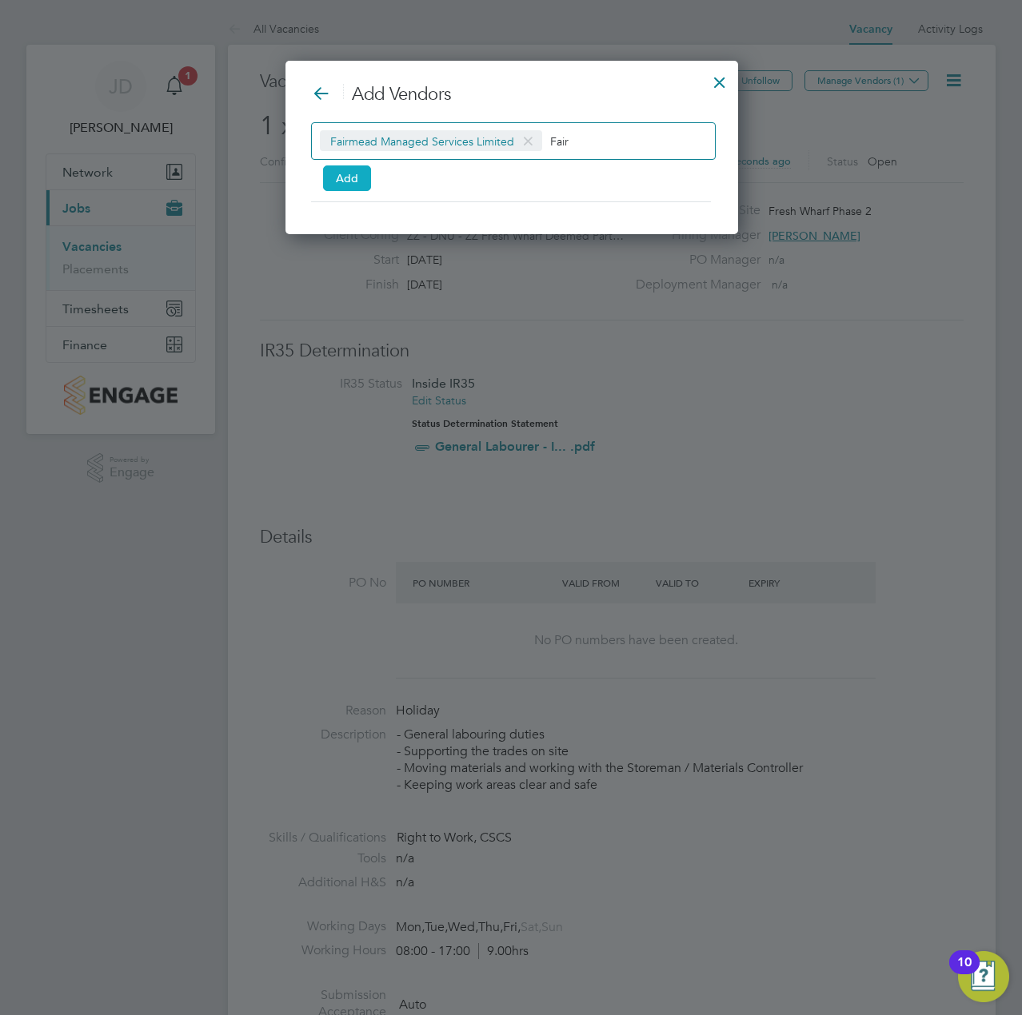
click at [345, 175] on button "Add" at bounding box center [347, 178] width 48 height 26
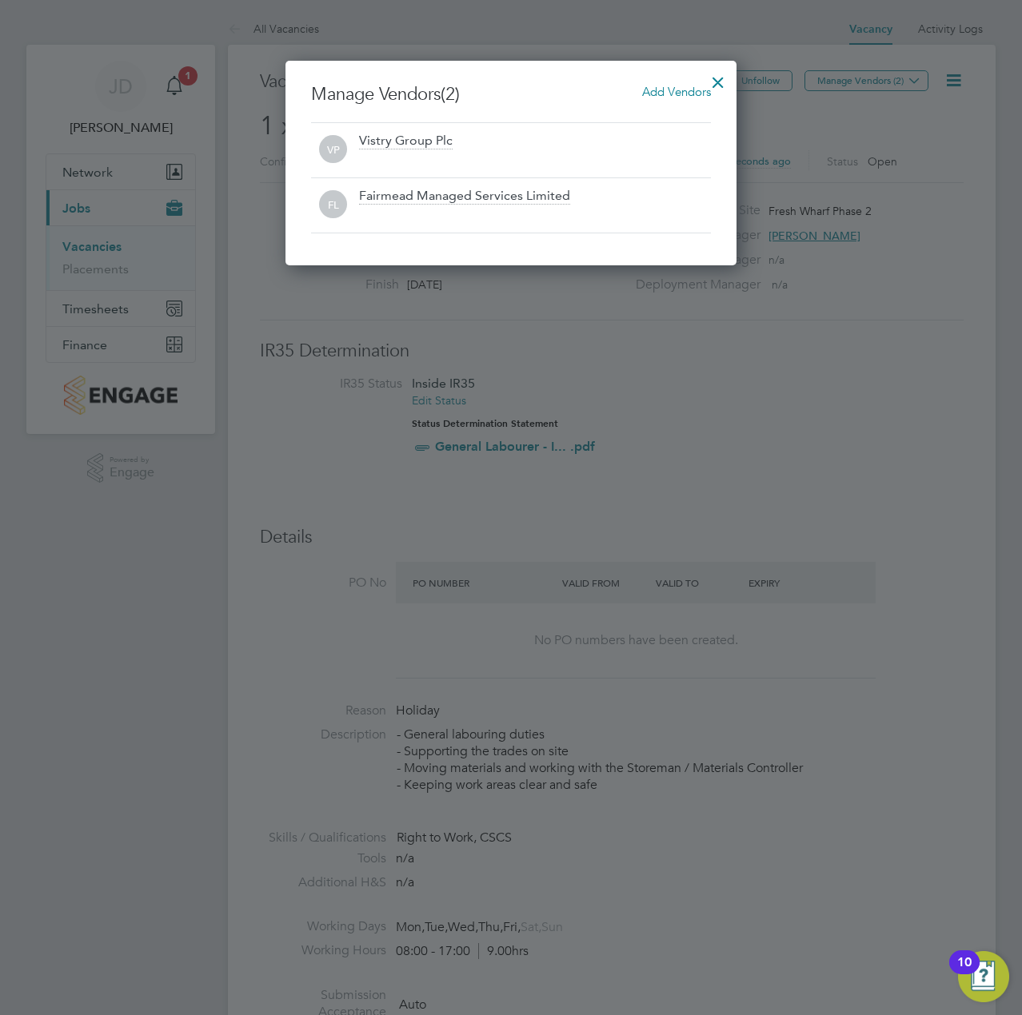
click at [720, 78] on div at bounding box center [718, 78] width 29 height 29
